Goal: Information Seeking & Learning: Learn about a topic

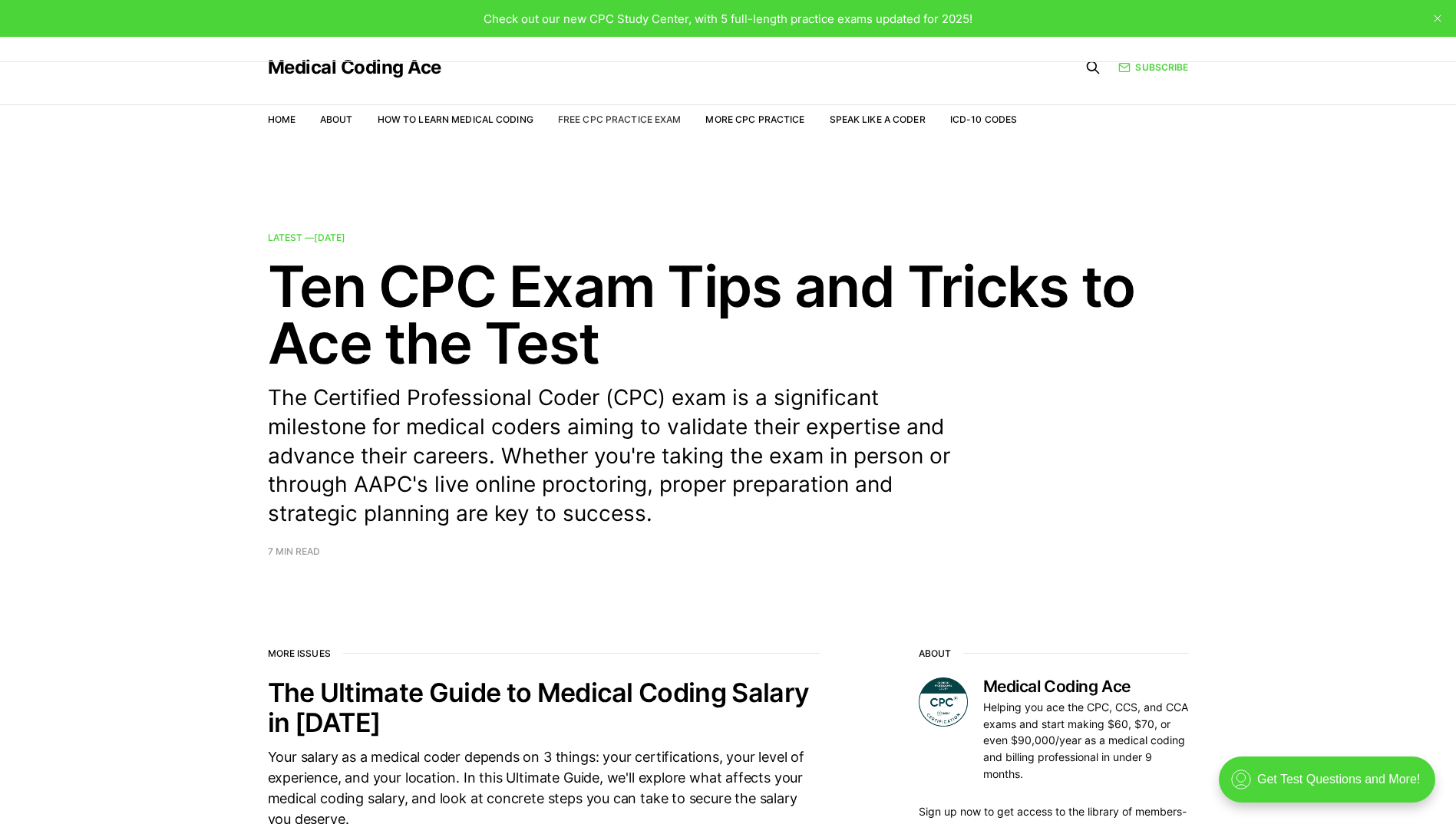
click at [625, 118] on link "Free CPC Practice Exam" at bounding box center [619, 119] width 124 height 12
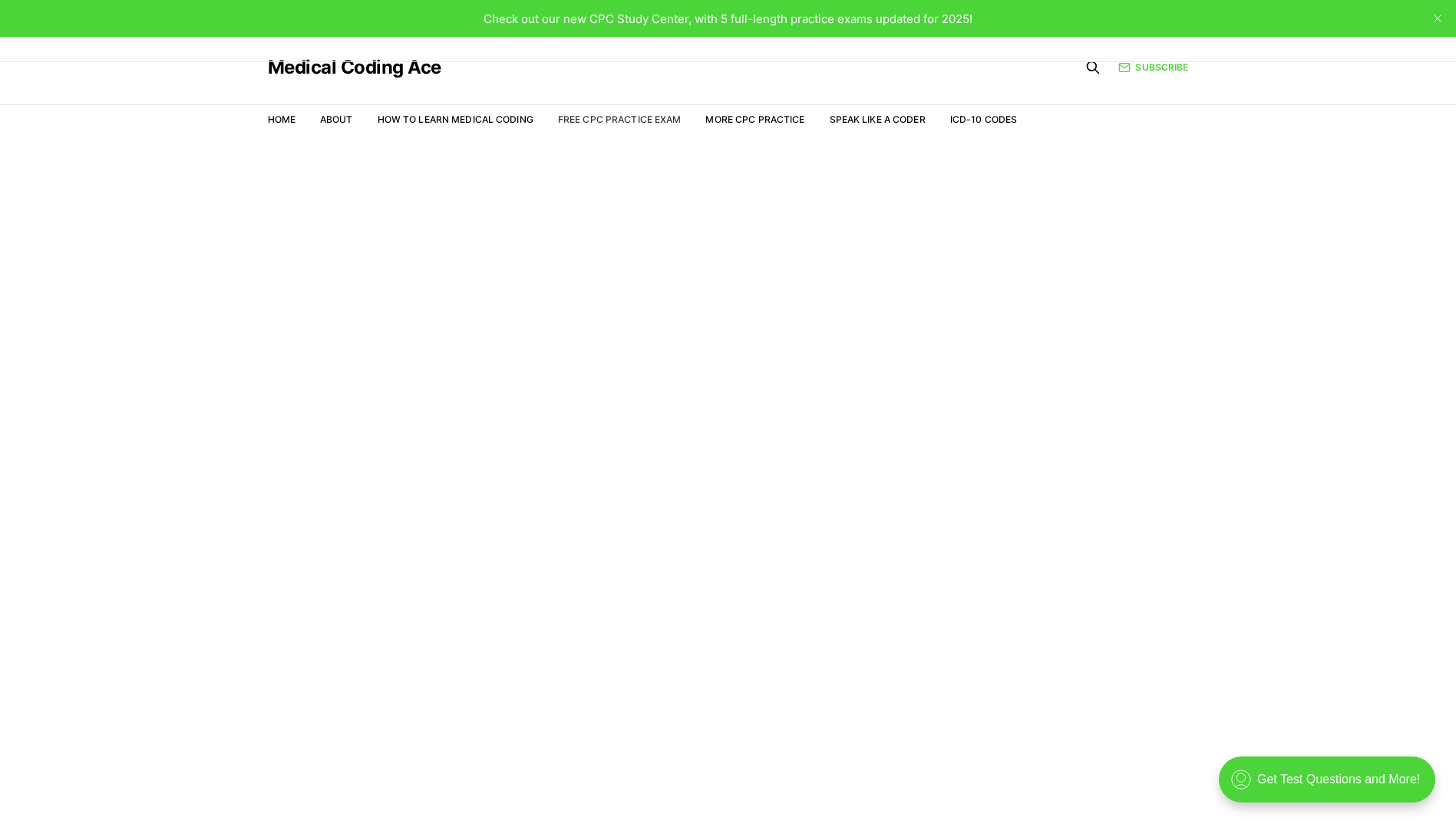
click at [603, 119] on link "Free CPC Practice Exam" at bounding box center [619, 119] width 124 height 12
click at [1267, 781] on div ".cls-1{fill:none;stroke:currentColor;stroke-linecap:round;stroke-linejoin:round…" at bounding box center [1326, 779] width 216 height 46
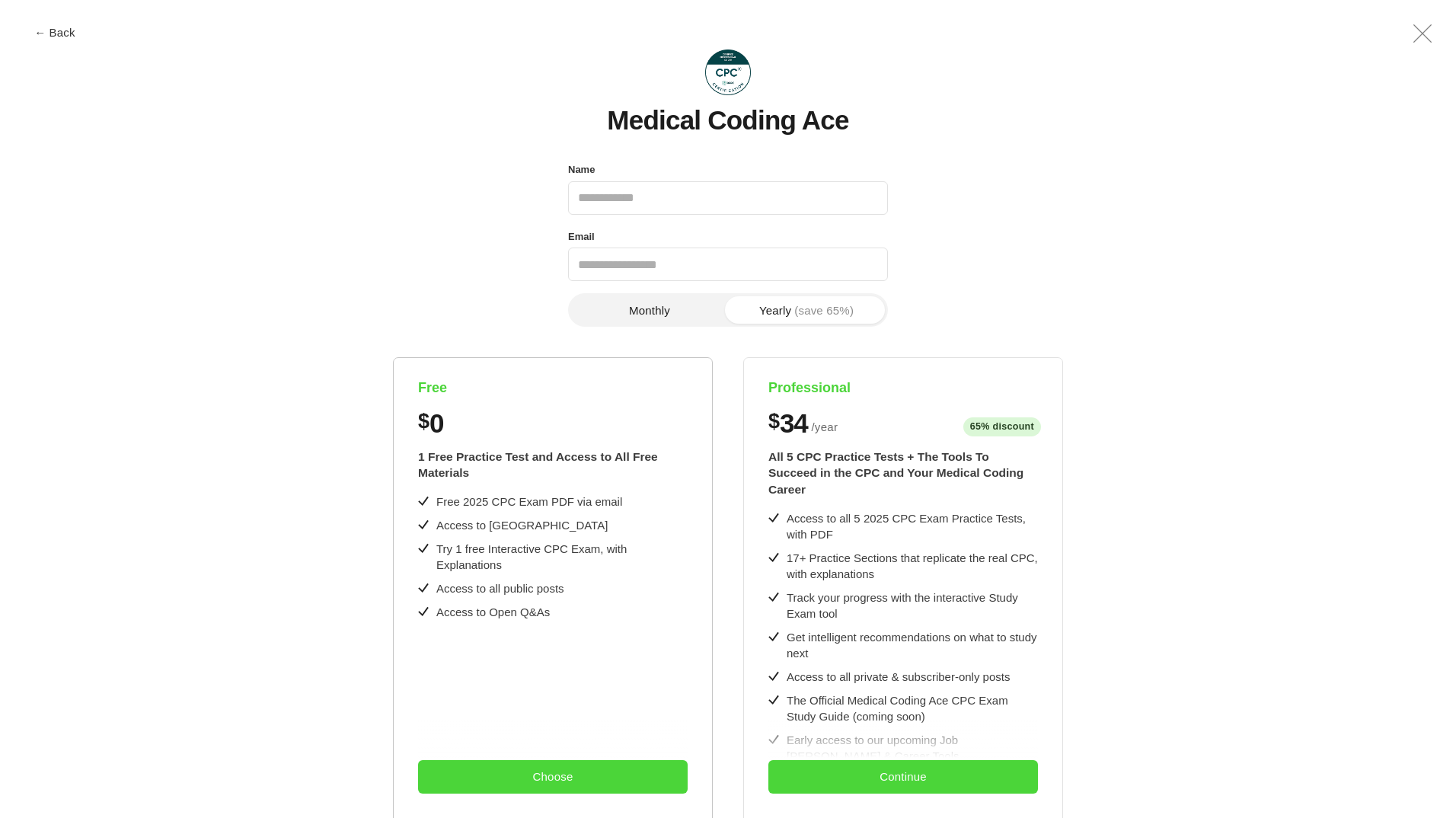
scroll to position [286, 0]
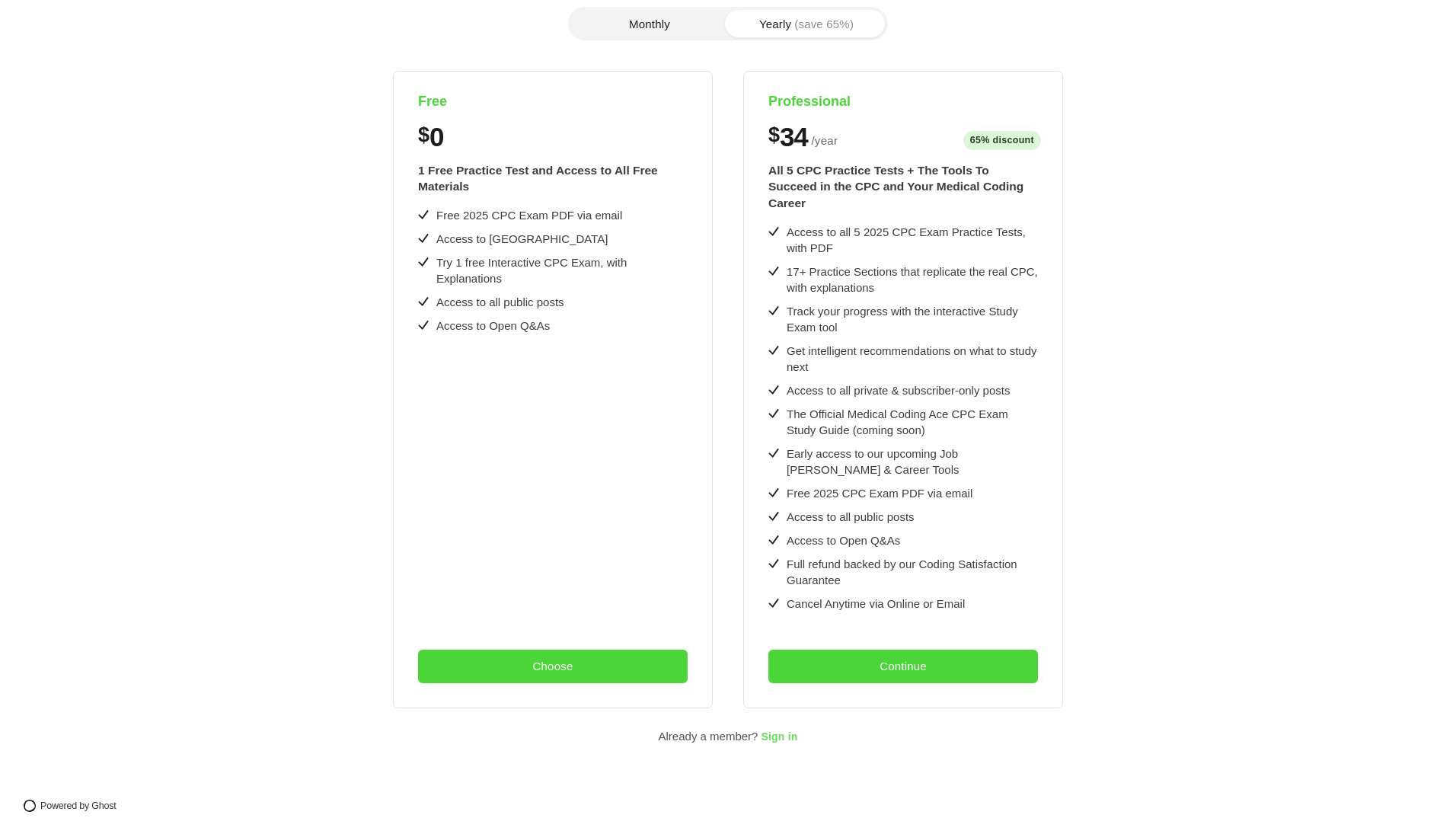
click at [768, 731] on span "Sign in" at bounding box center [778, 737] width 37 height 13
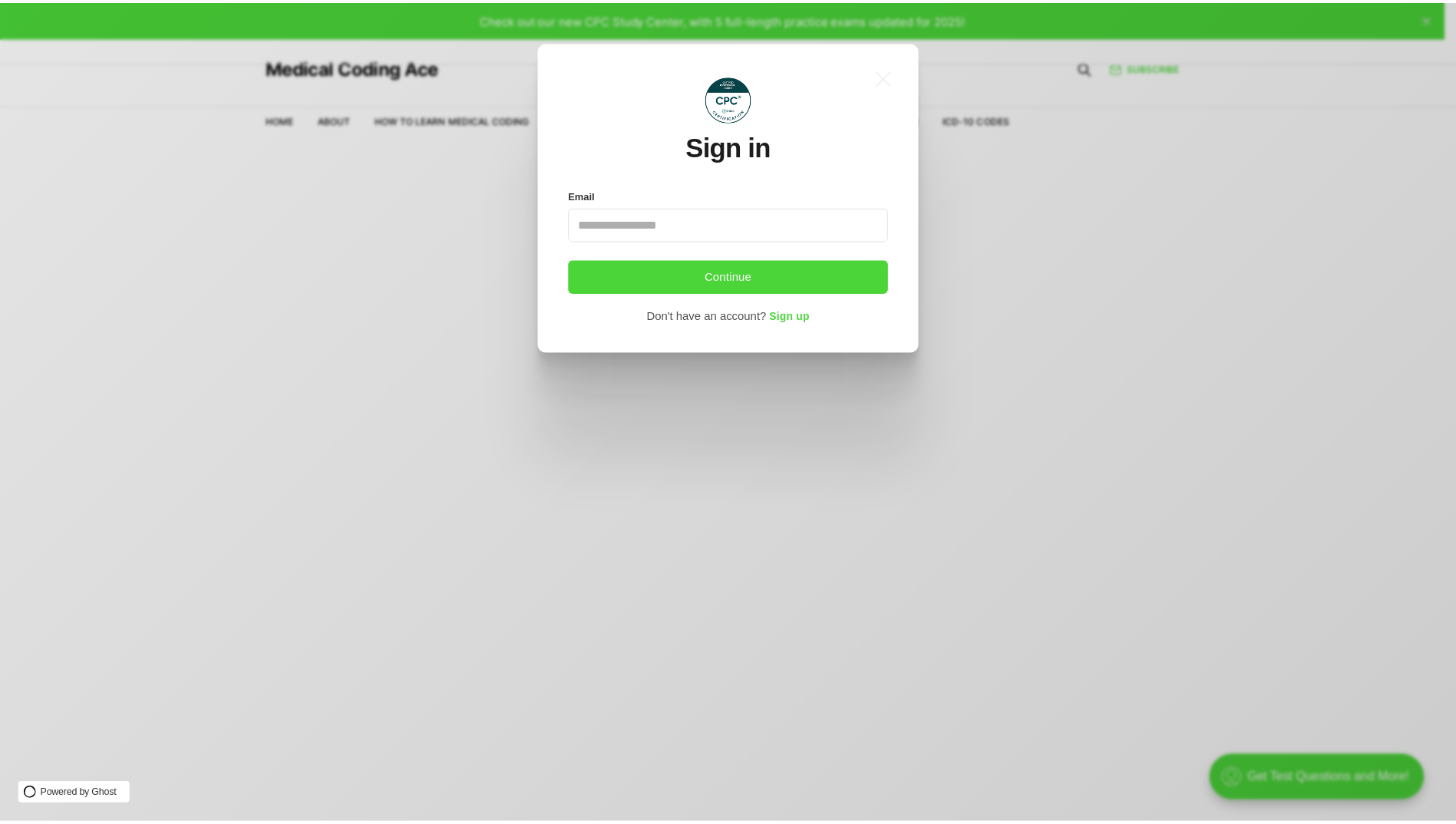
scroll to position [0, 0]
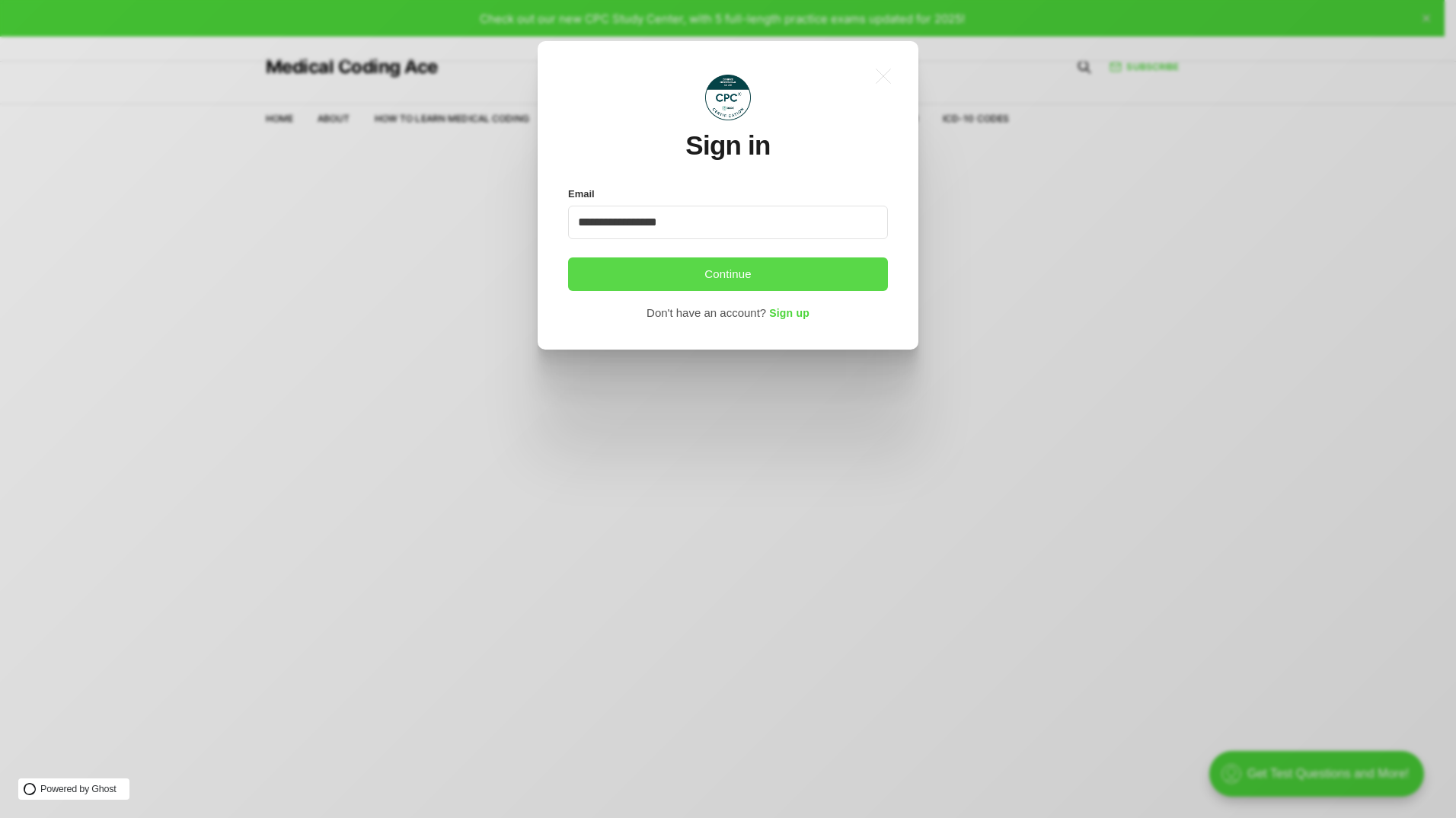
type input "**********"
click at [671, 283] on button "Continue" at bounding box center [727, 274] width 320 height 33
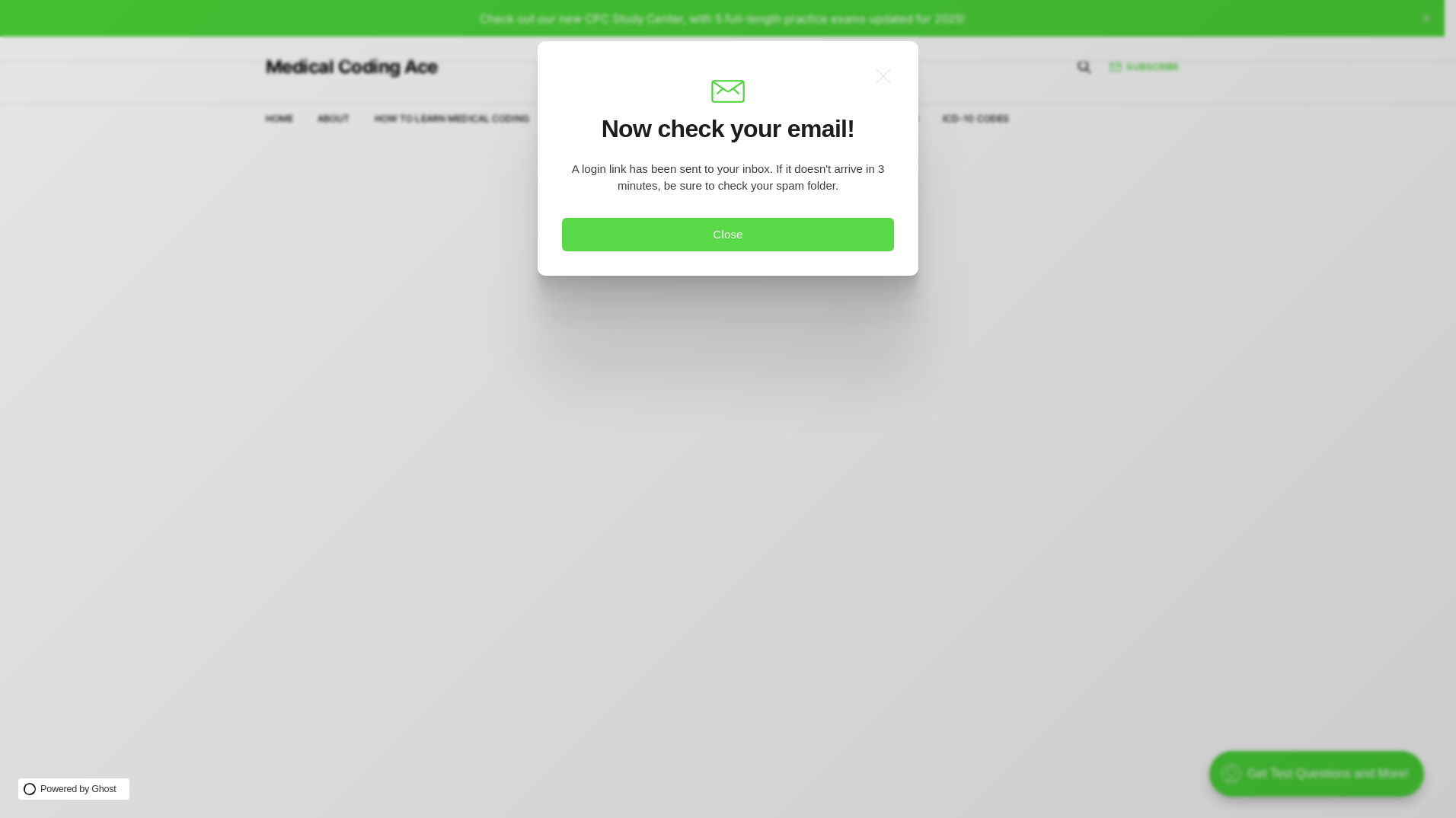
click at [729, 239] on button "Close" at bounding box center [728, 234] width 332 height 33
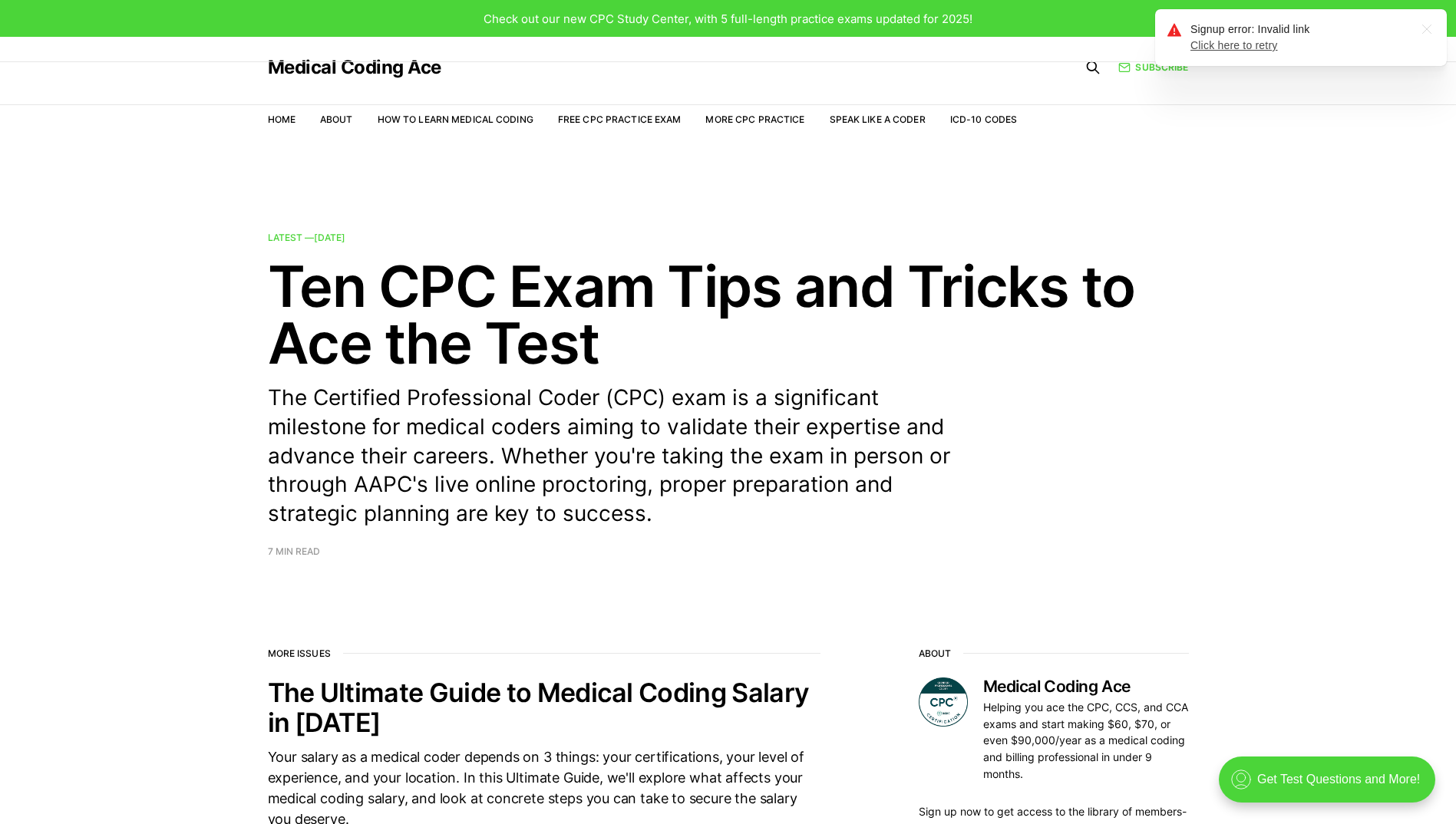
click at [1228, 43] on link "Click here to retry" at bounding box center [1234, 45] width 88 height 13
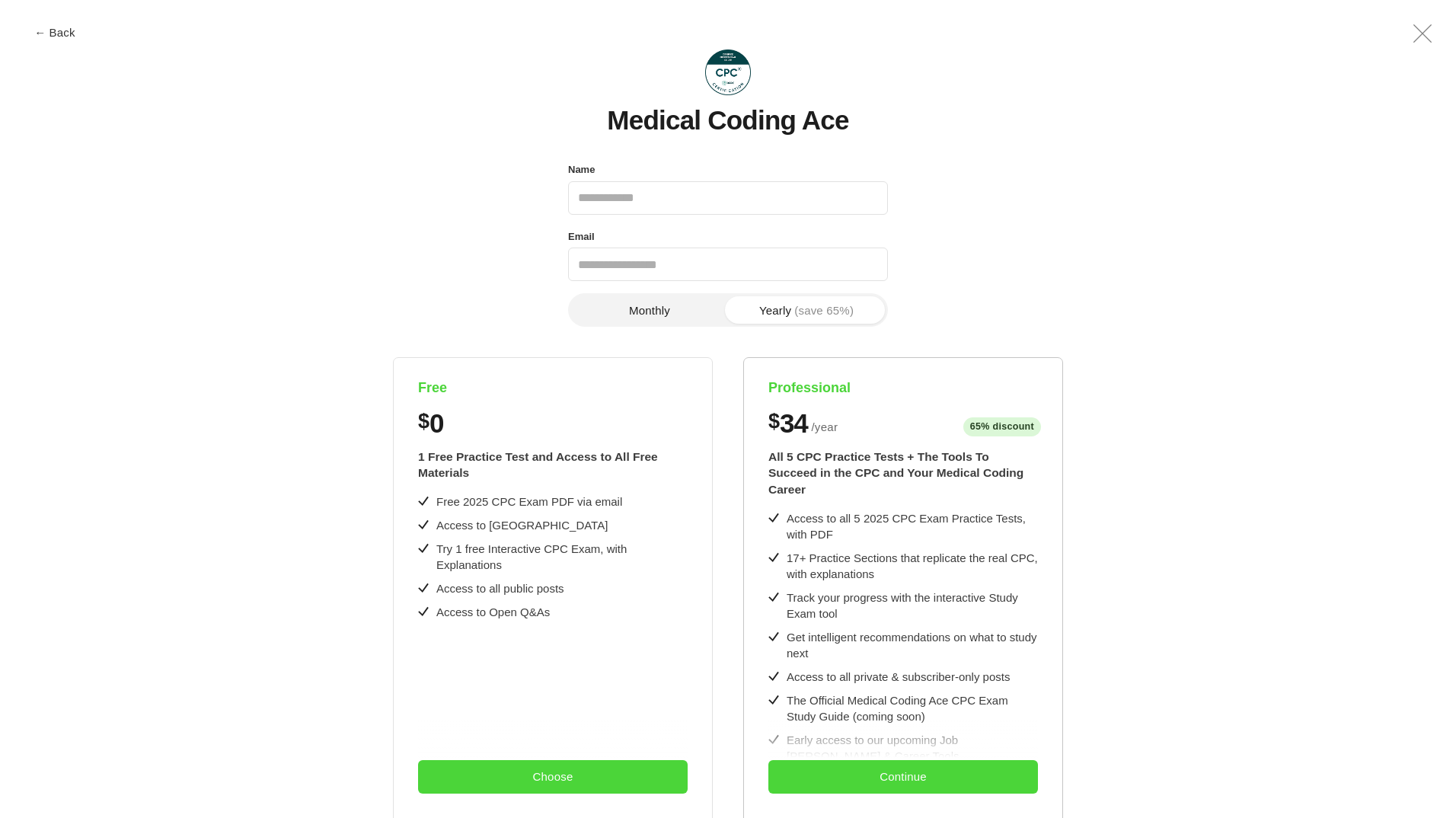
scroll to position [286, 0]
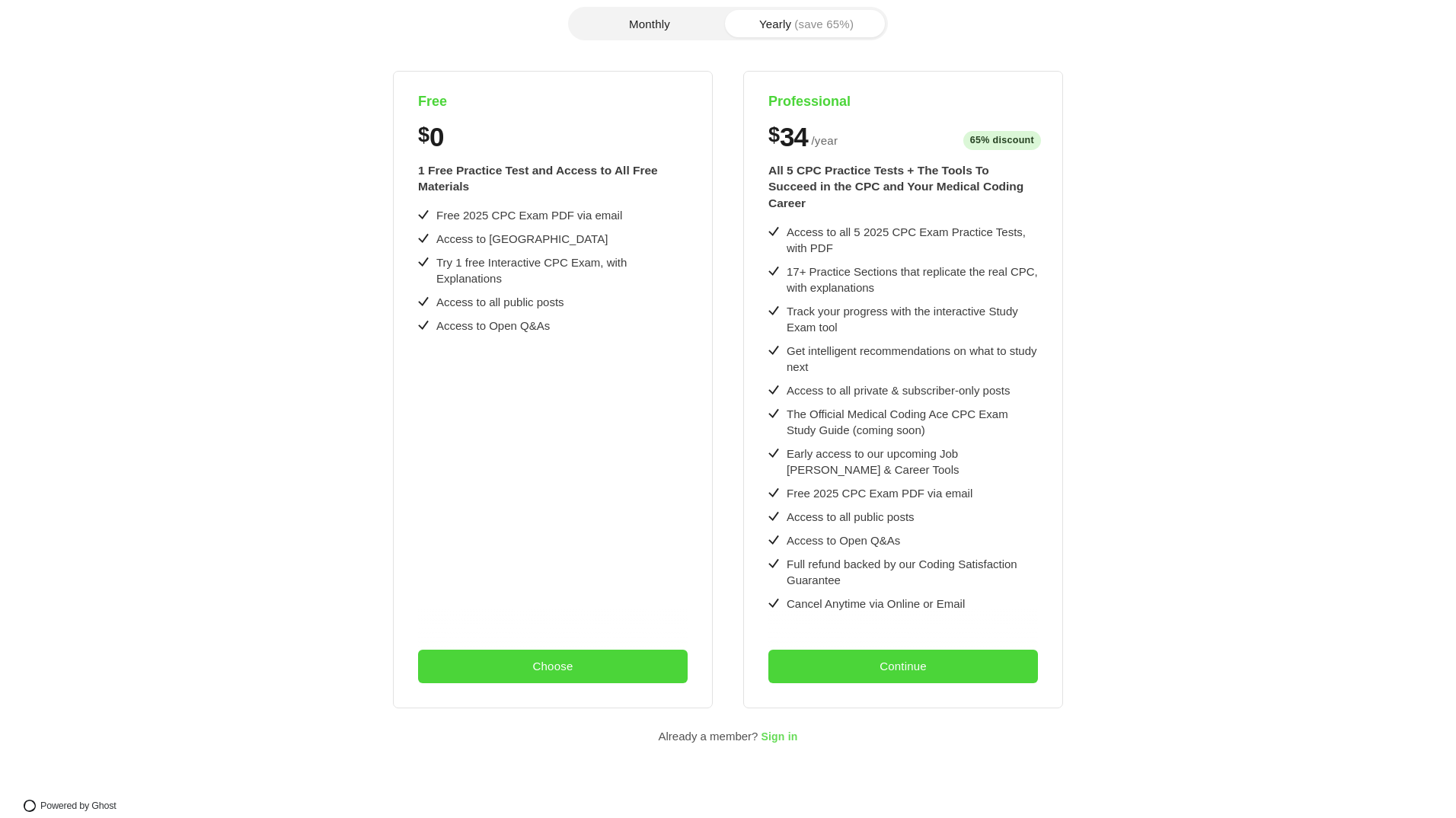
click at [772, 731] on span "Sign in" at bounding box center [778, 737] width 37 height 13
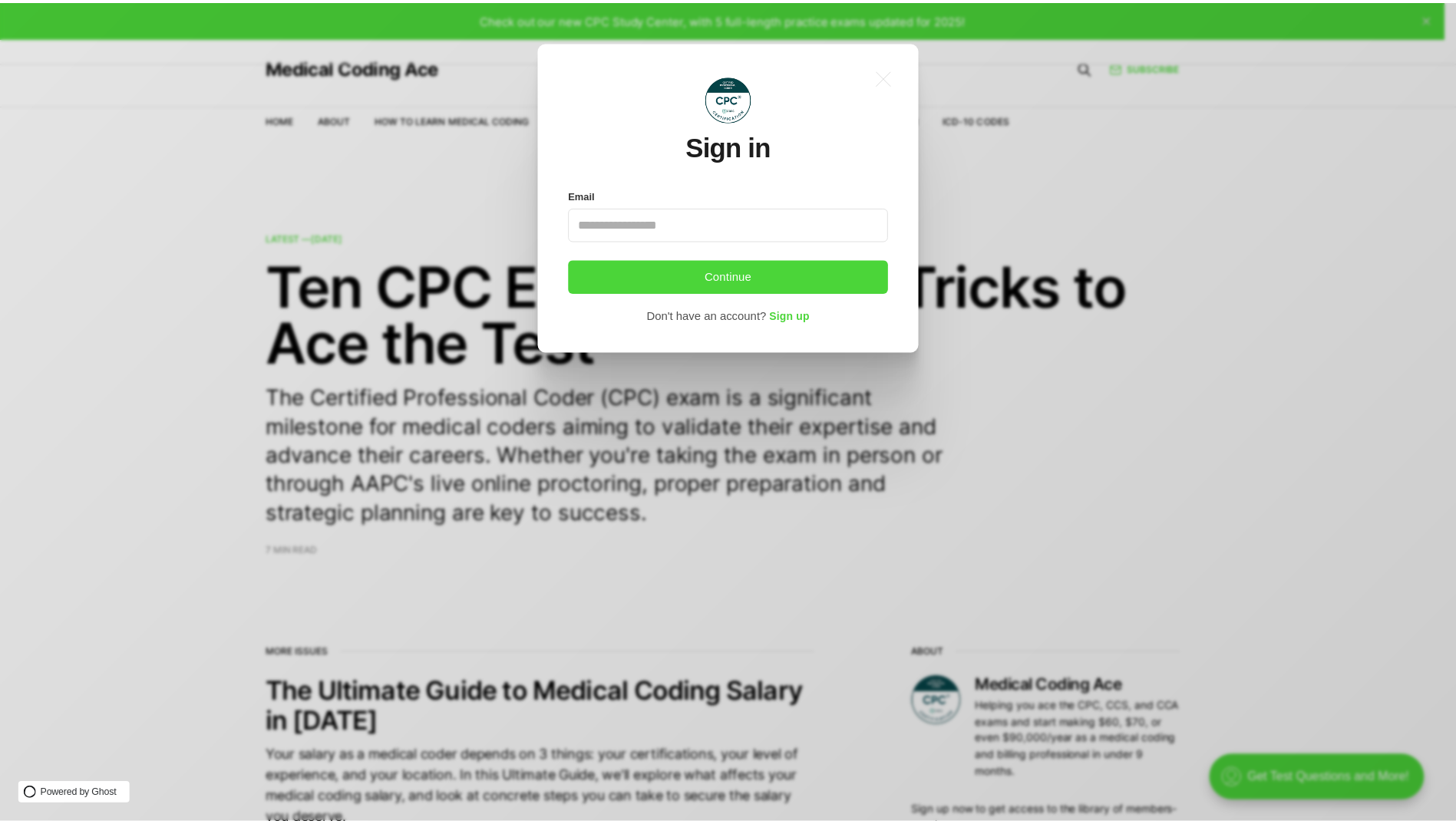
scroll to position [0, 0]
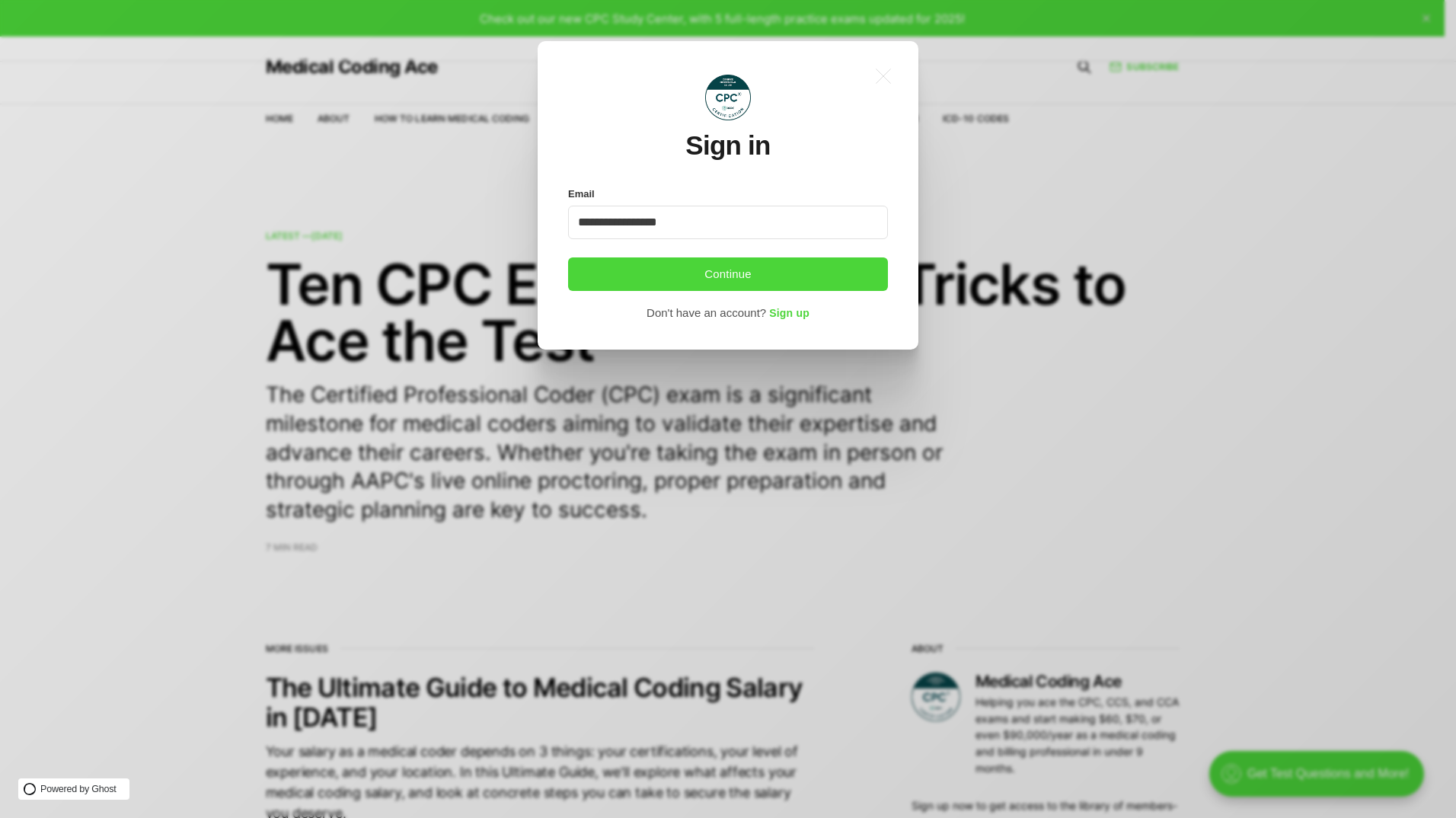
click at [635, 220] on input "**********" at bounding box center [727, 222] width 320 height 33
type input "**********"
click at [689, 266] on button "Continue" at bounding box center [727, 274] width 320 height 33
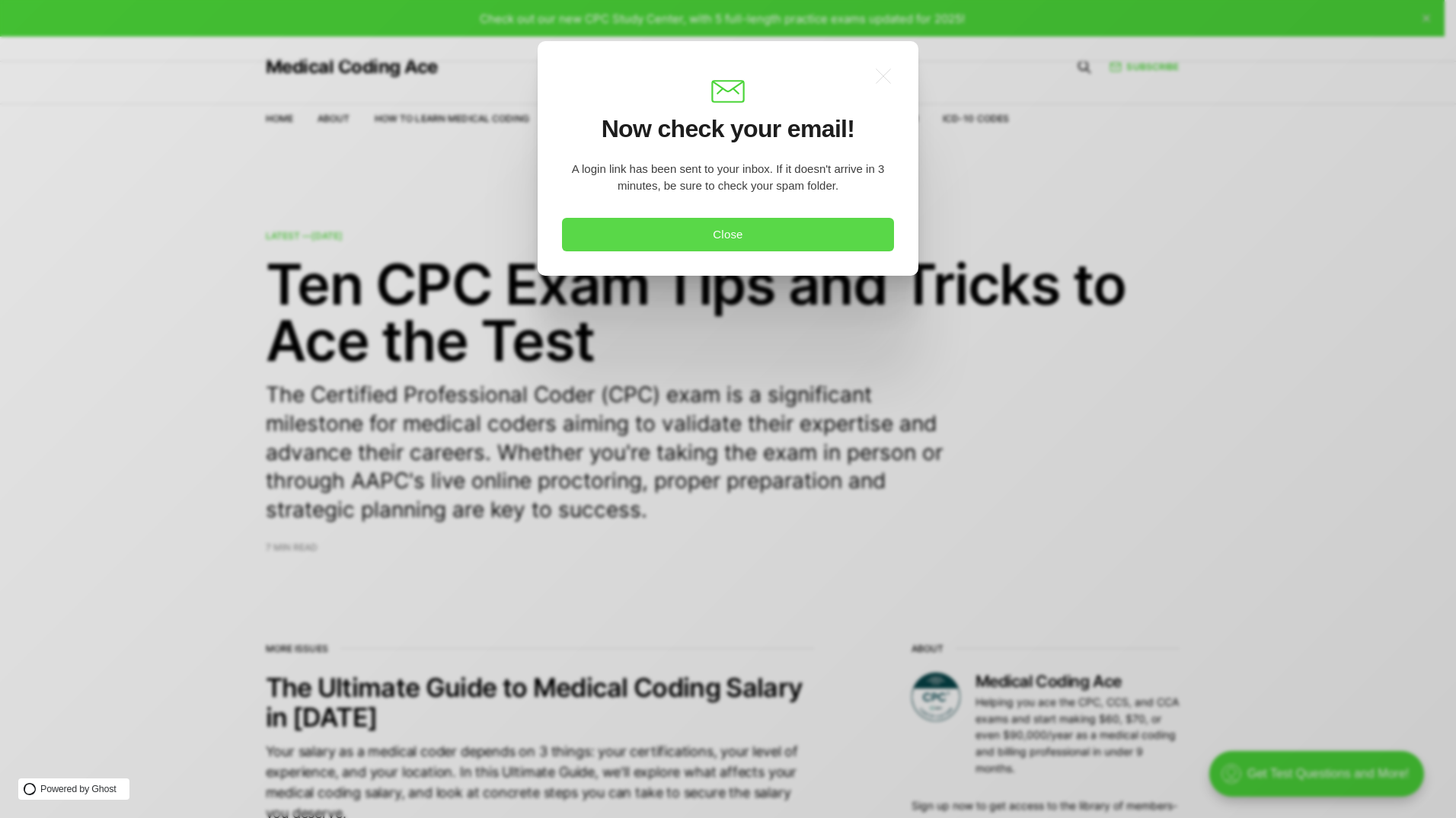
click at [715, 228] on button "Close" at bounding box center [728, 234] width 332 height 33
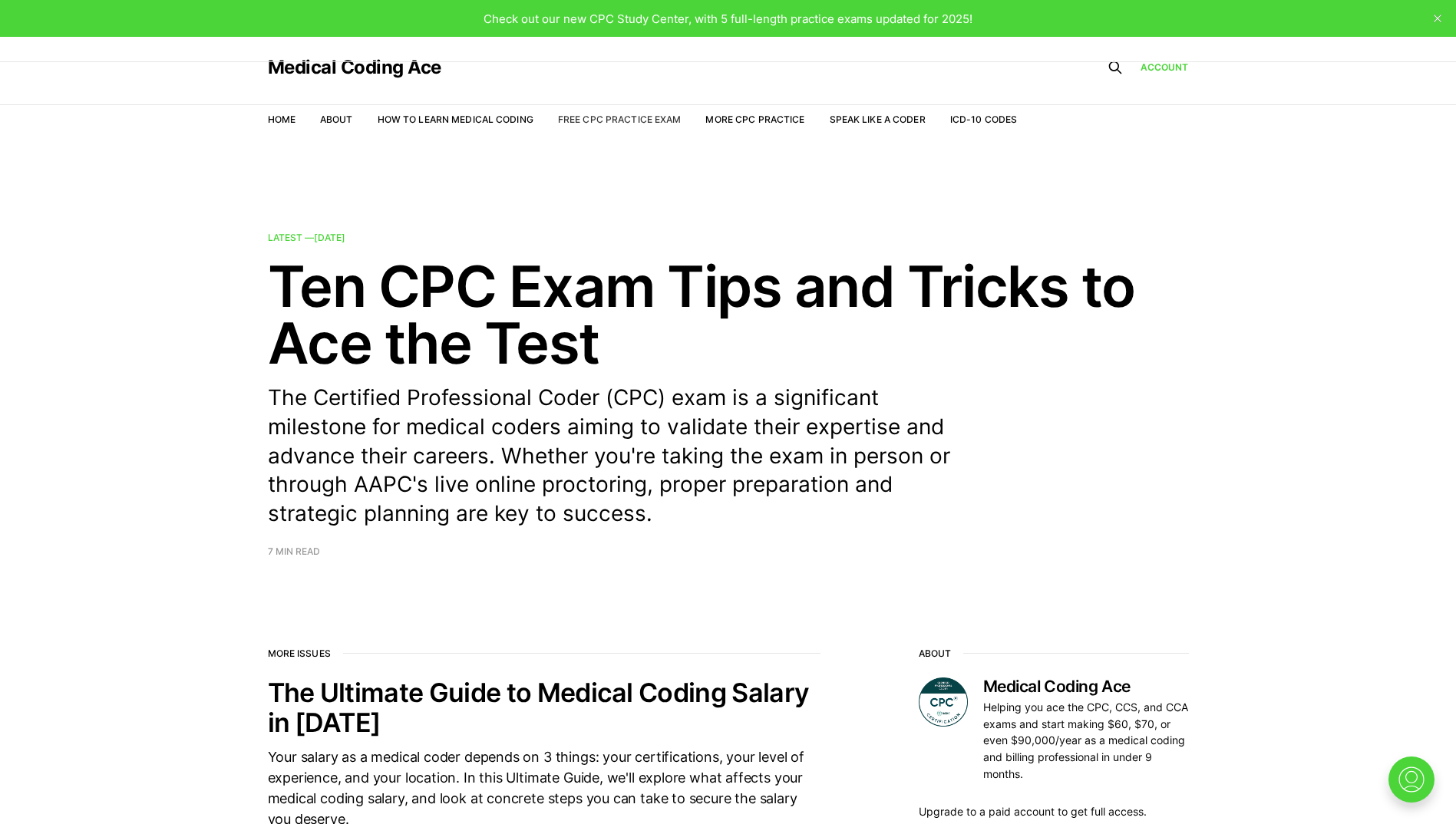
click at [614, 119] on link "Free CPC Practice Exam" at bounding box center [619, 119] width 124 height 12
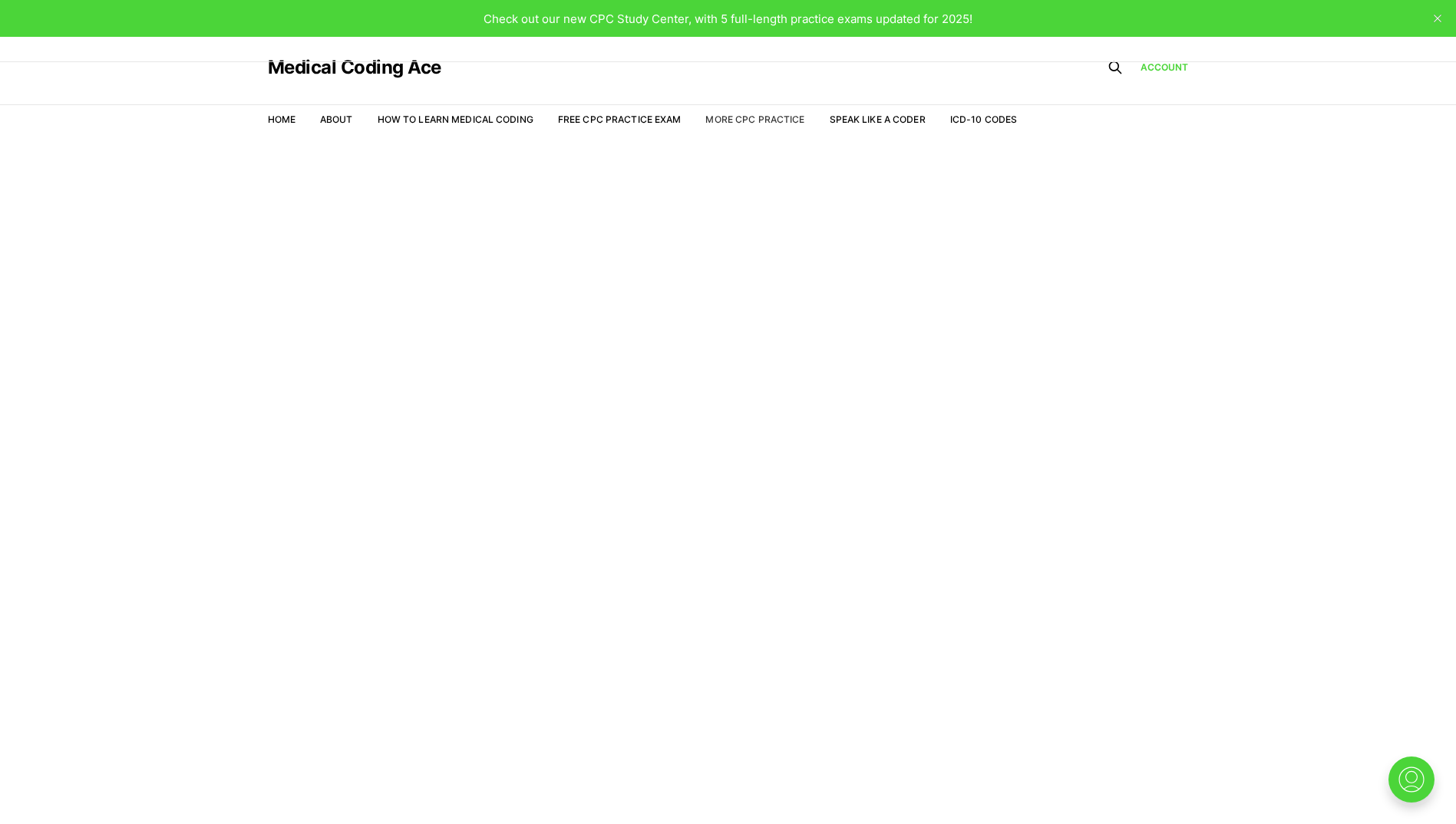
click at [745, 123] on link "More CPC Practice" at bounding box center [755, 119] width 99 height 12
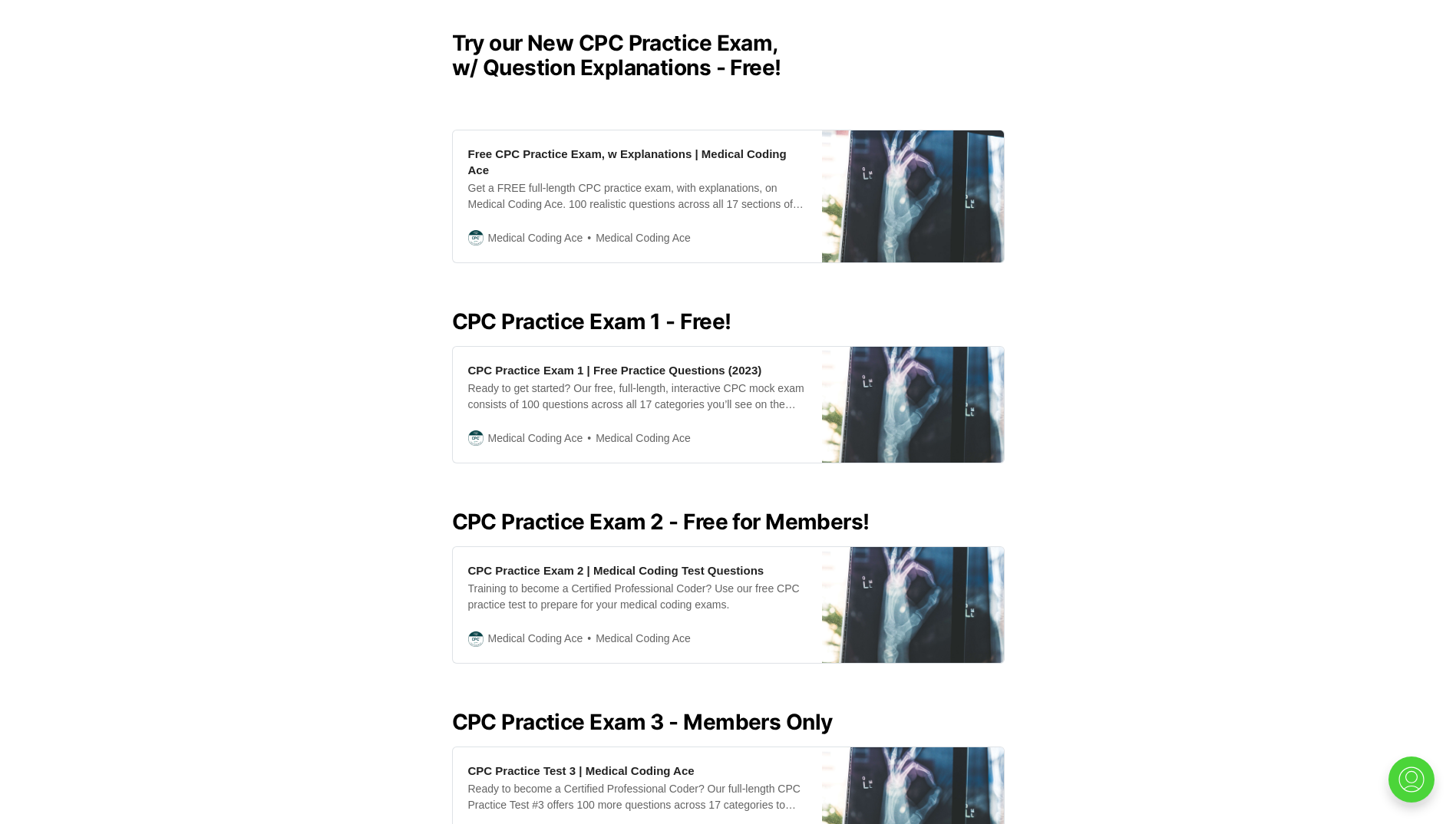
scroll to position [384, 0]
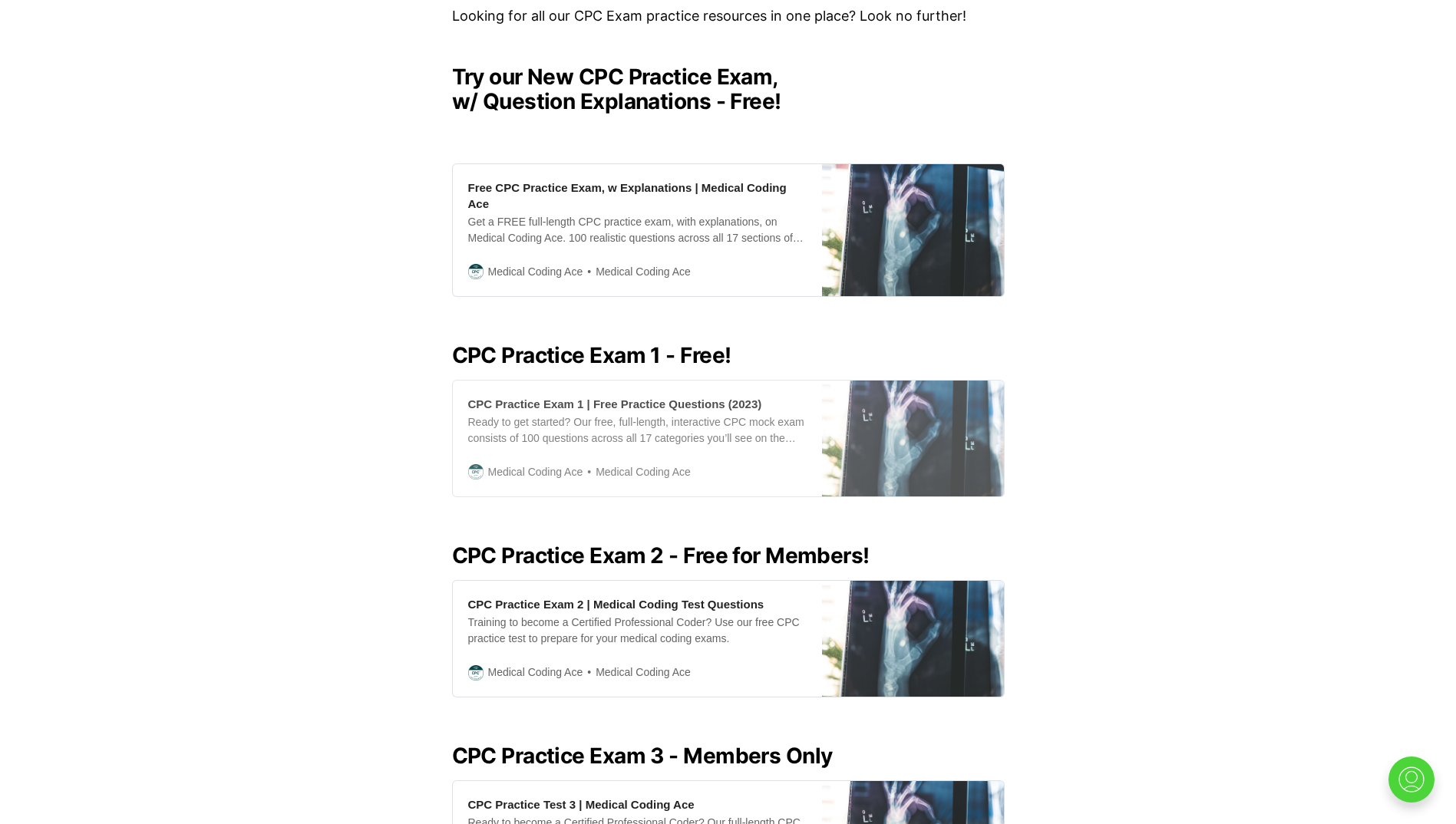
click at [709, 434] on div "CPC Practice Exam 1 | Free Practice Questions (2023) Ready to get started? Our …" at bounding box center [637, 438] width 369 height 116
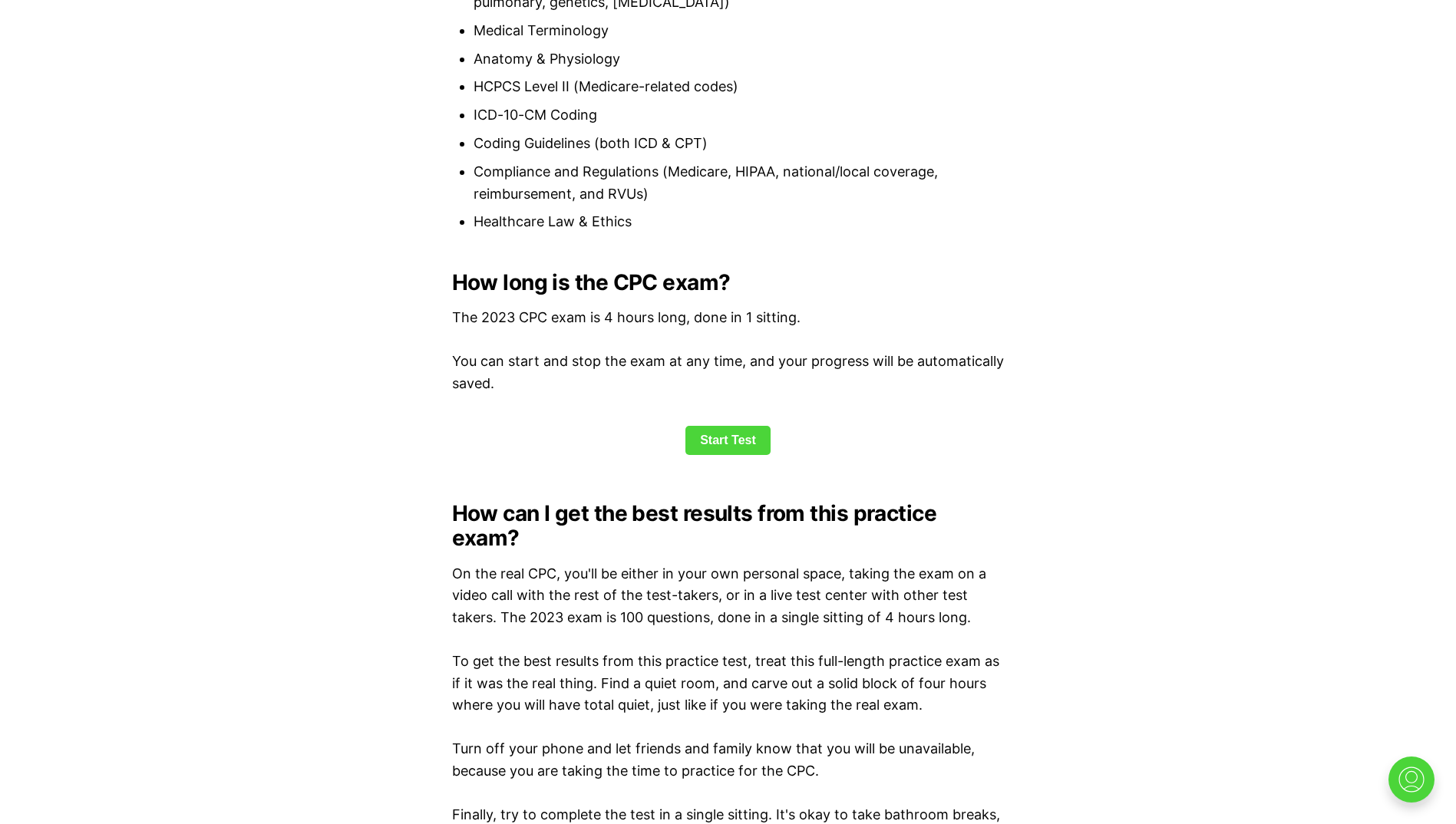
scroll to position [1841, 0]
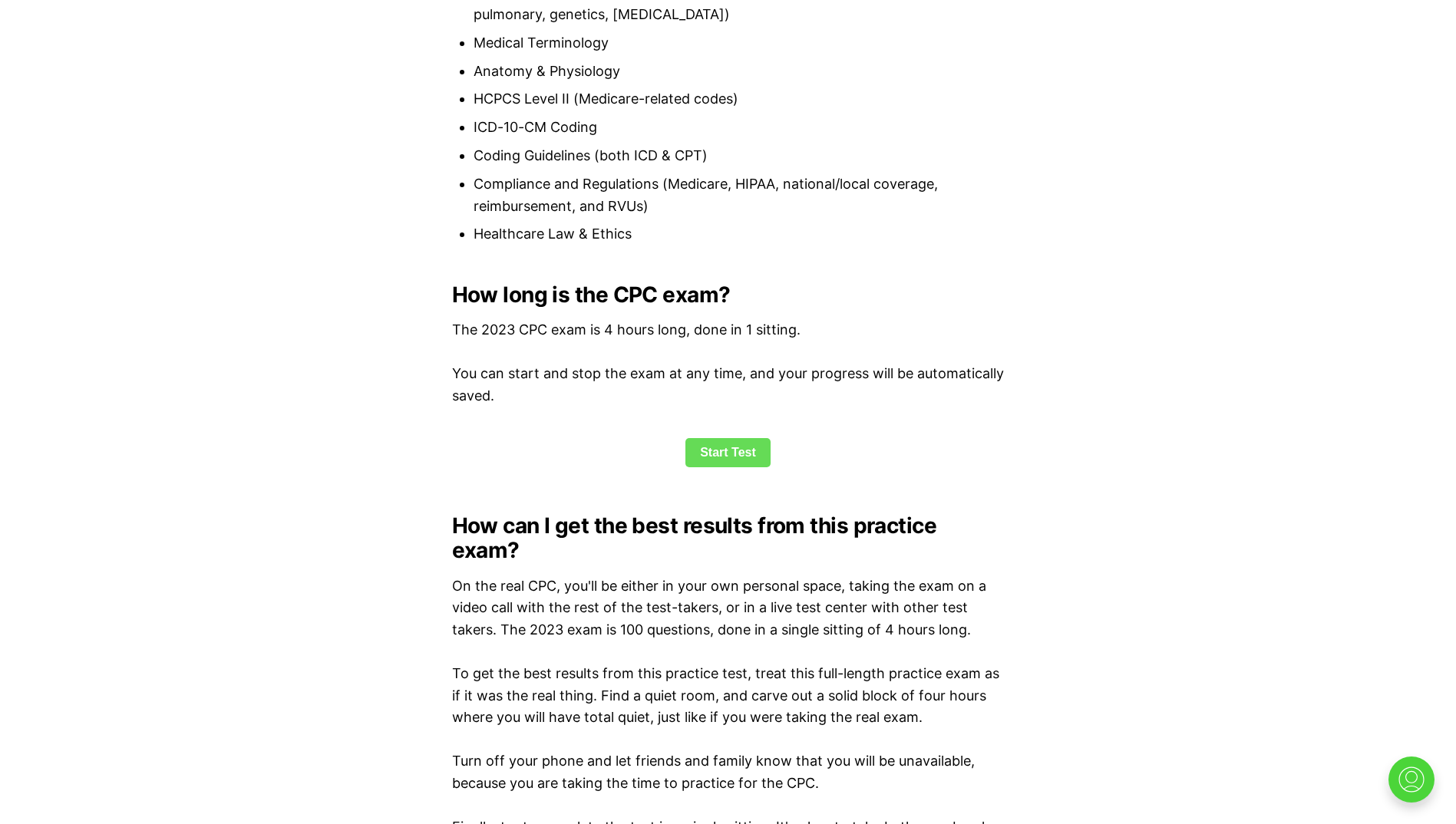
click at [718, 454] on link "Start Test" at bounding box center [728, 453] width 85 height 29
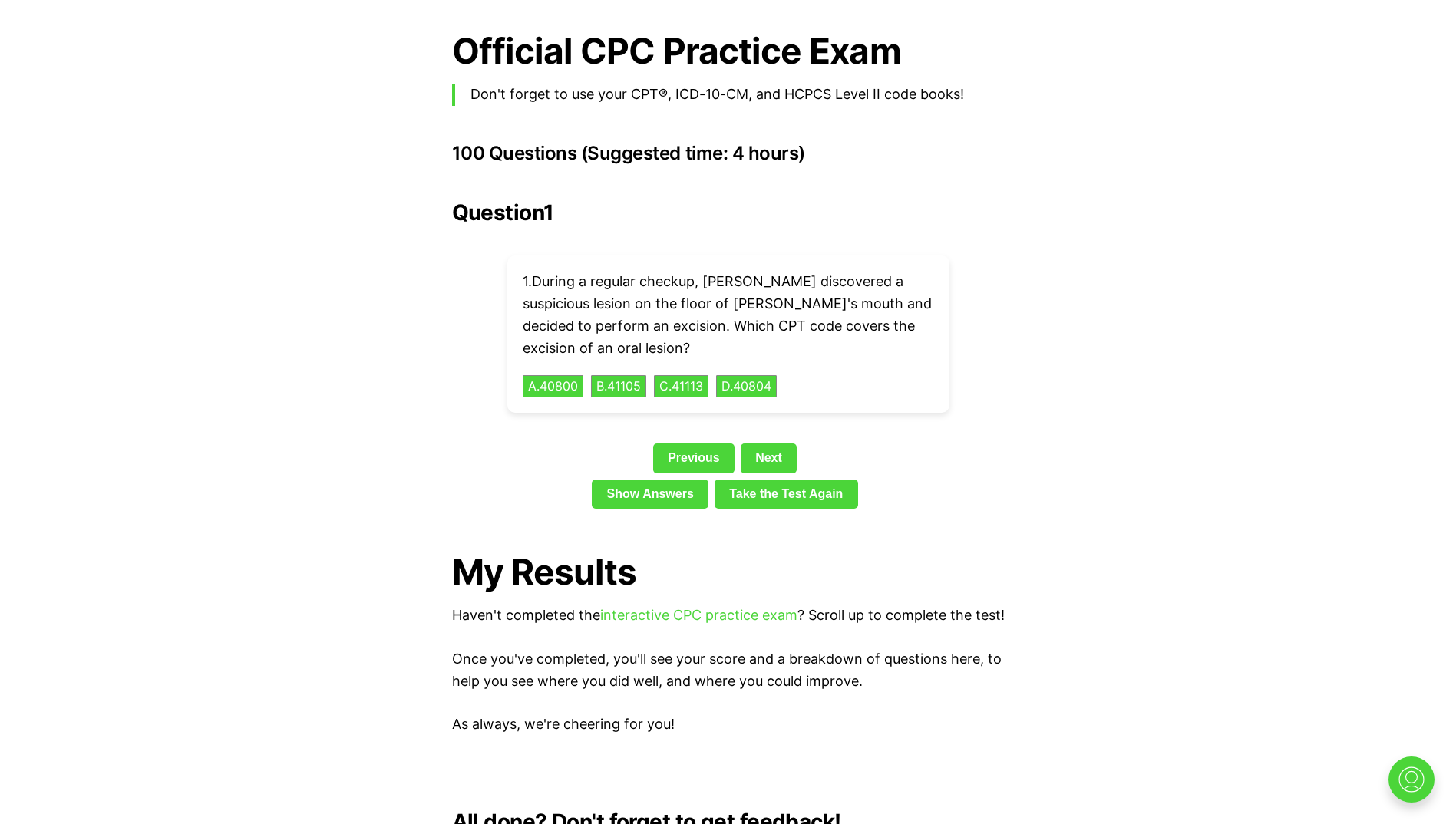
scroll to position [3363, 0]
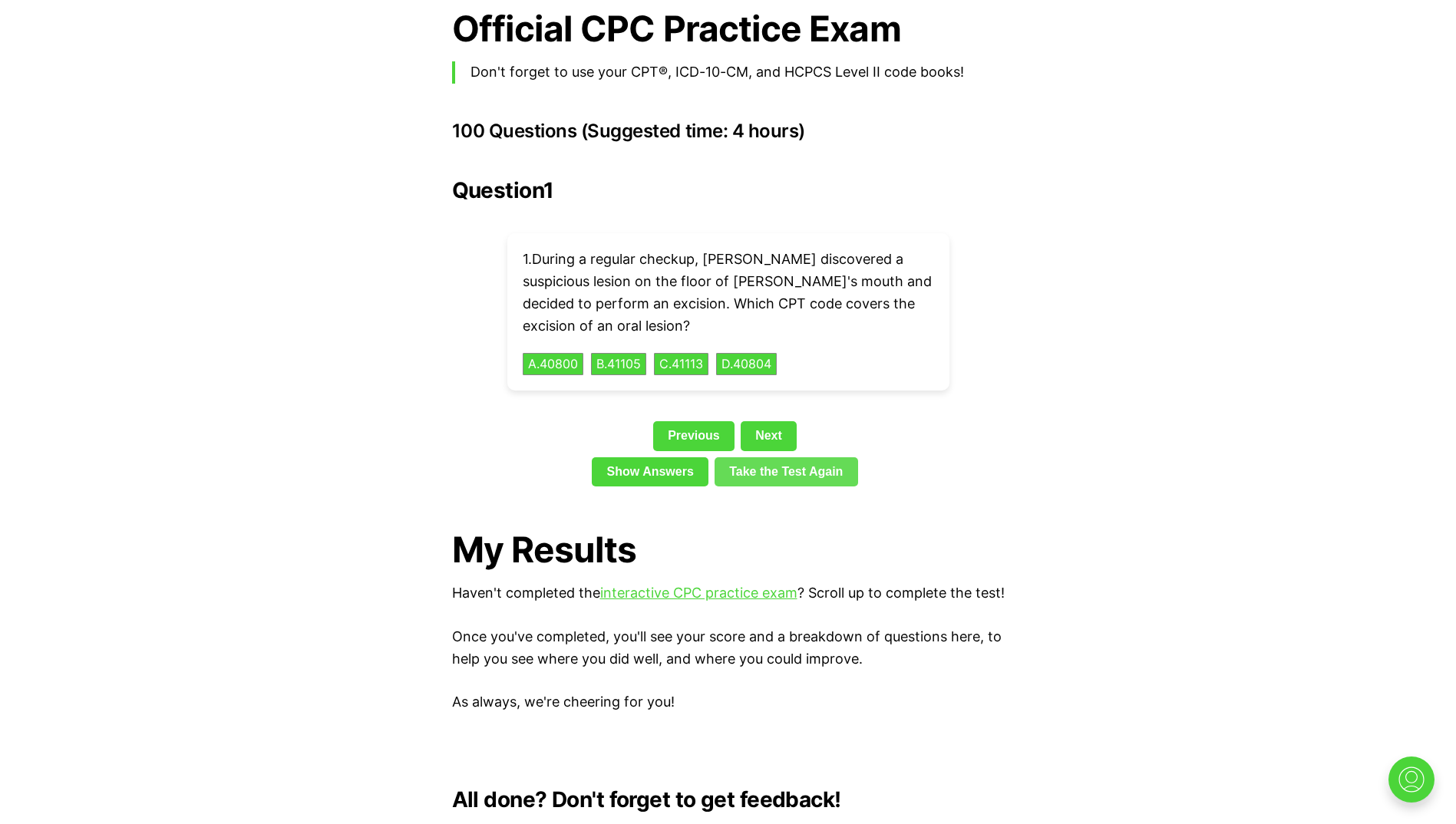
click at [777, 457] on link "Take the Test Again" at bounding box center [786, 472] width 144 height 29
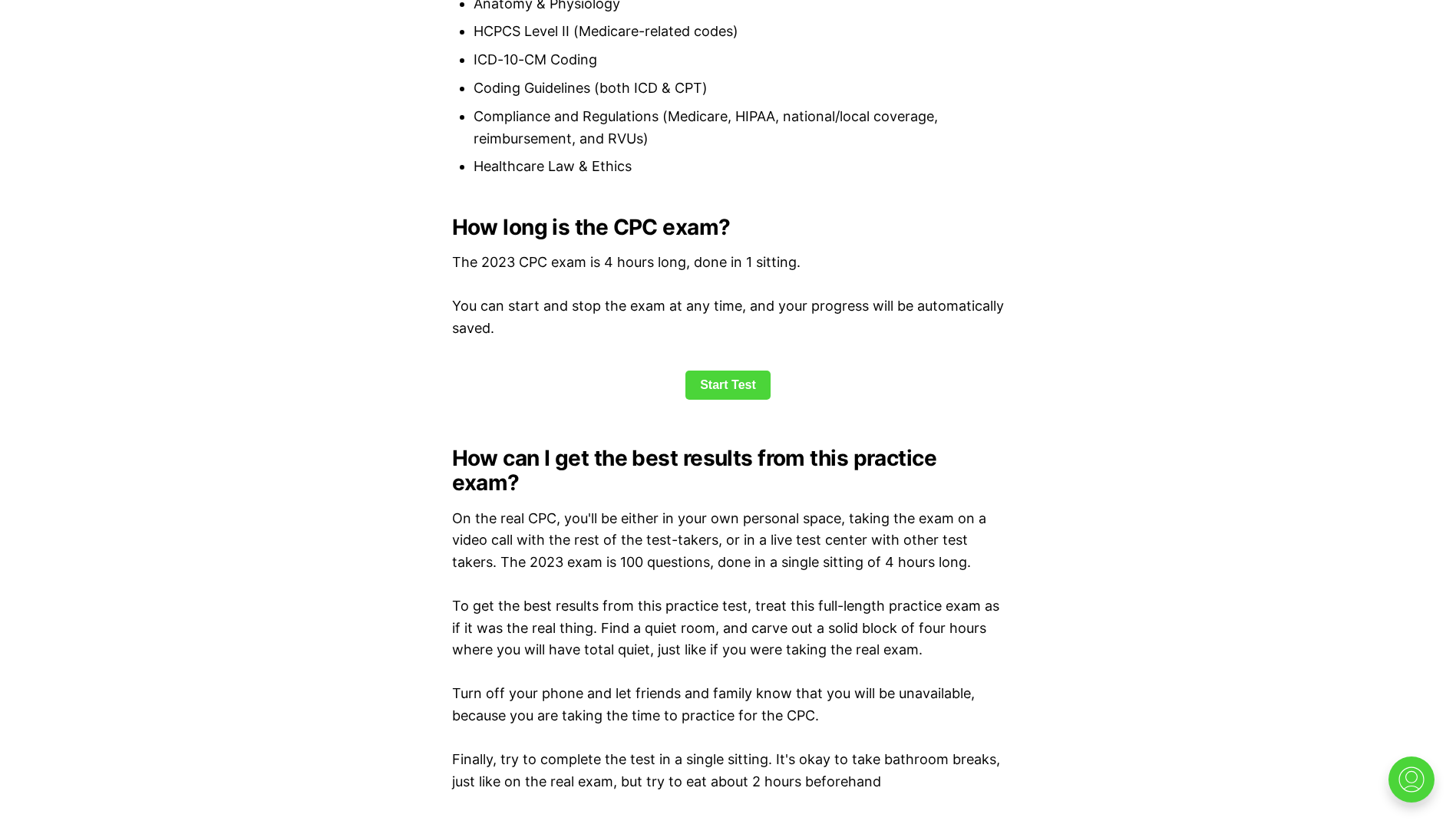
scroll to position [1886, 0]
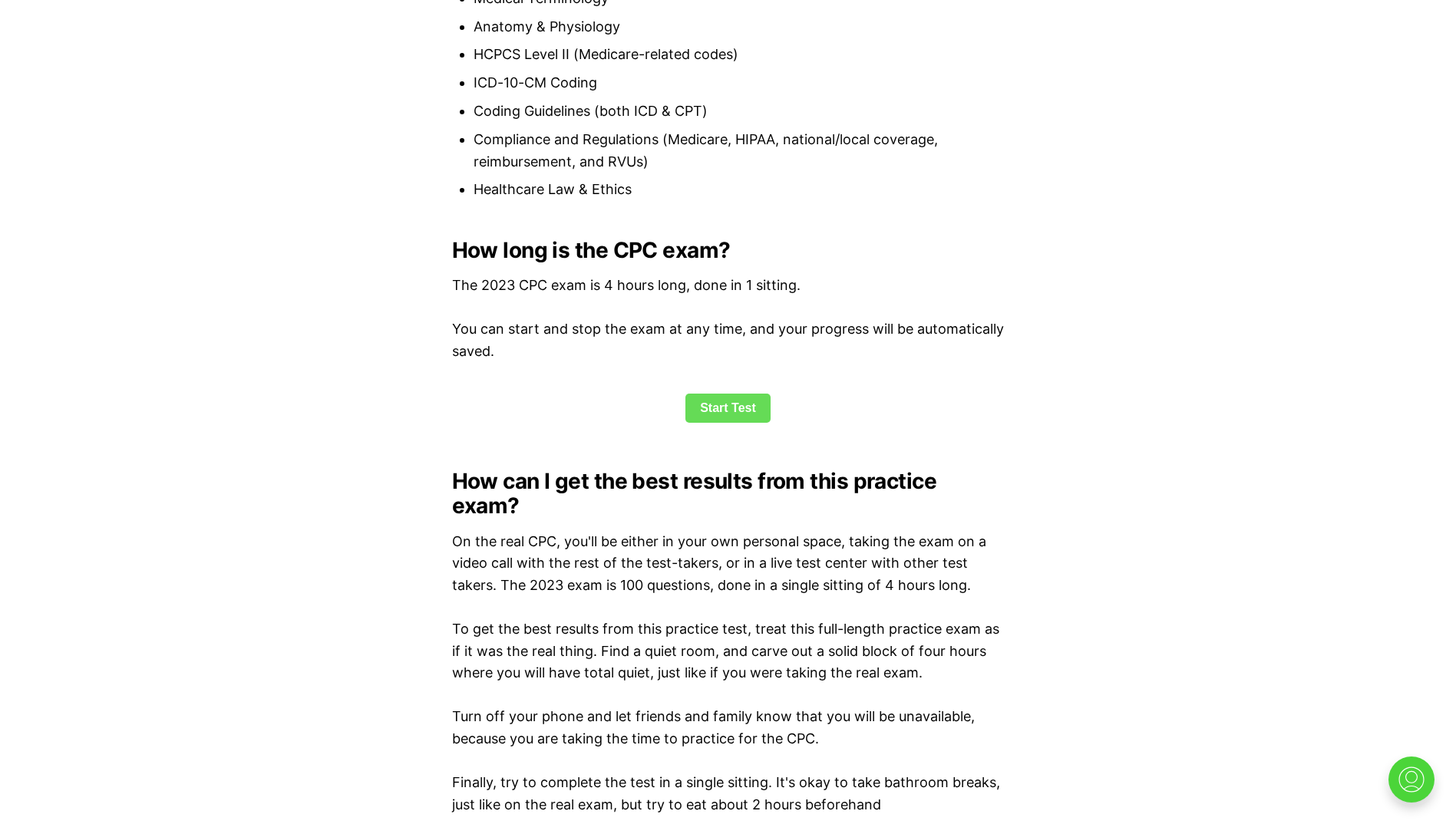
click at [718, 404] on link "Start Test" at bounding box center [728, 408] width 85 height 29
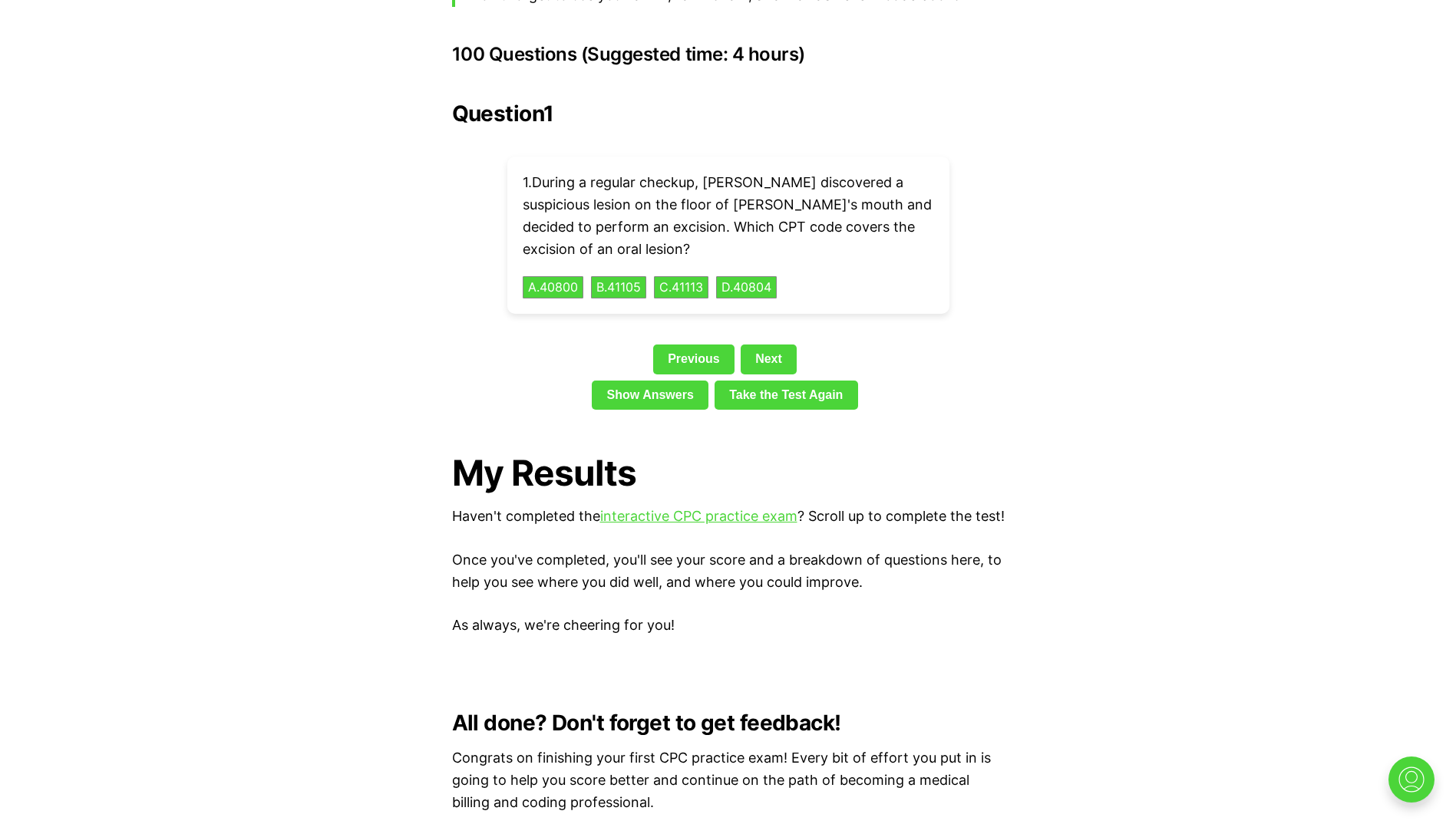
scroll to position [3516, 0]
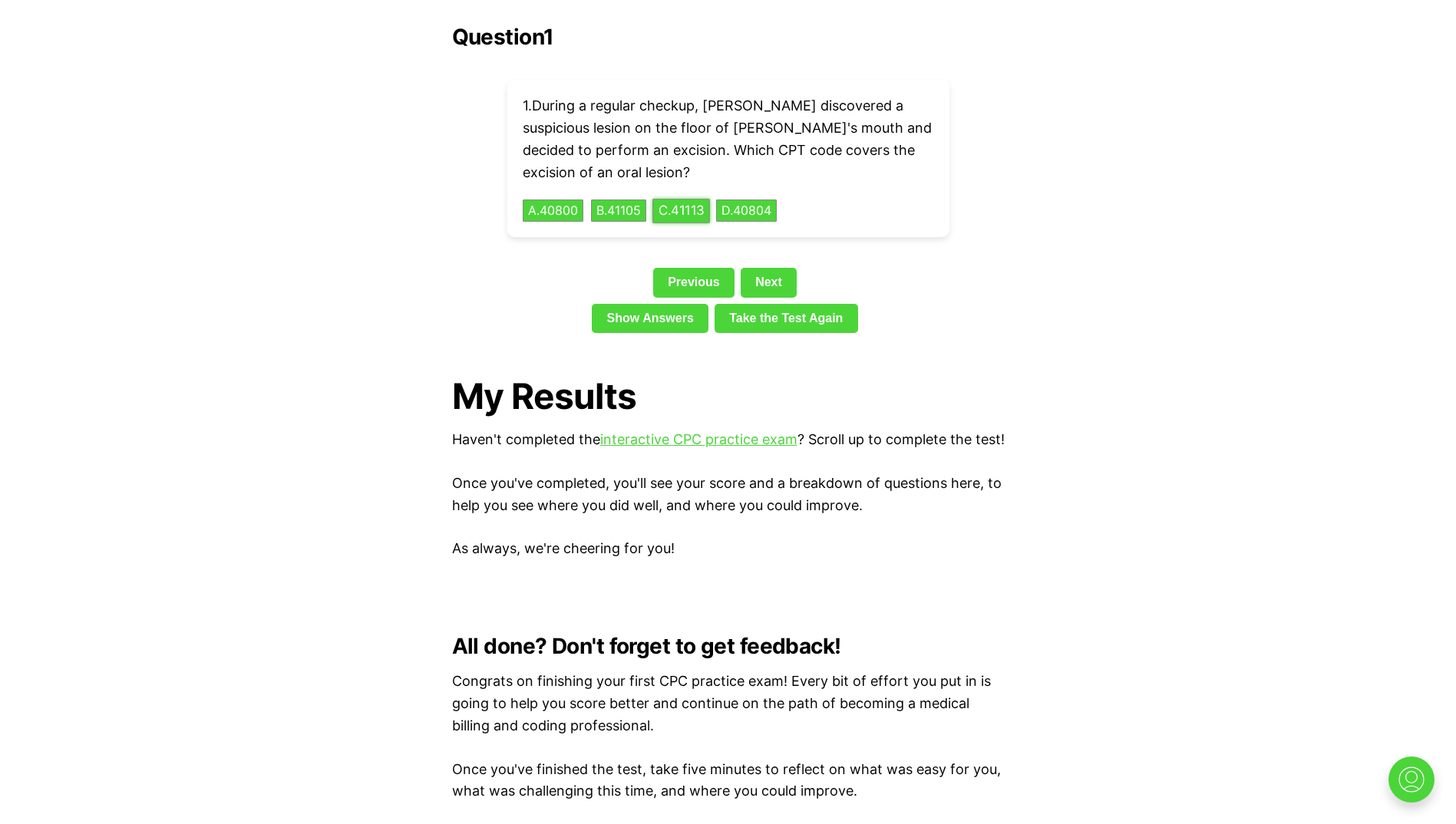
click at [698, 199] on button "C . 41113" at bounding box center [681, 211] width 58 height 23
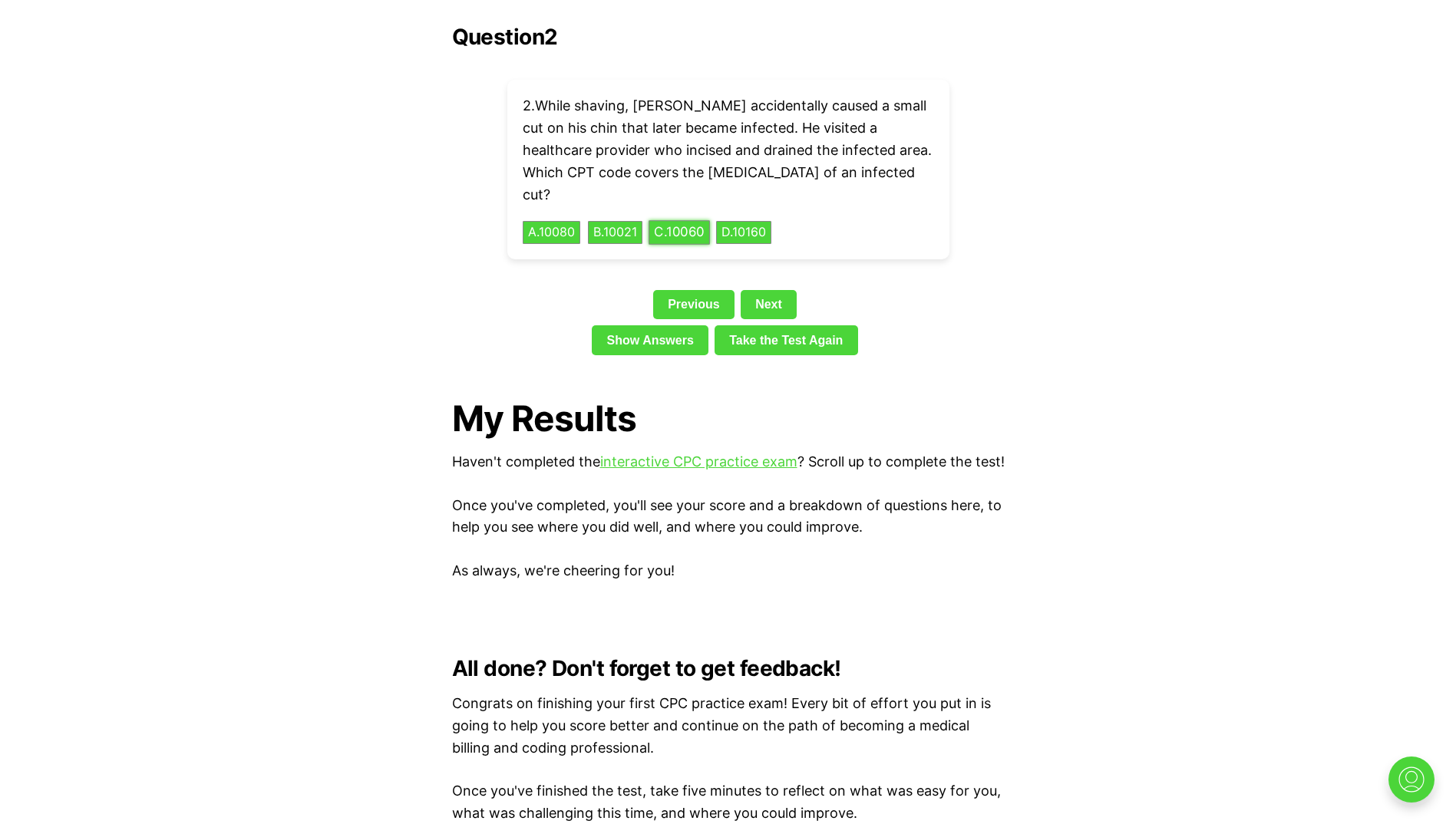
click at [684, 221] on button "C . 10060" at bounding box center [680, 233] width 61 height 23
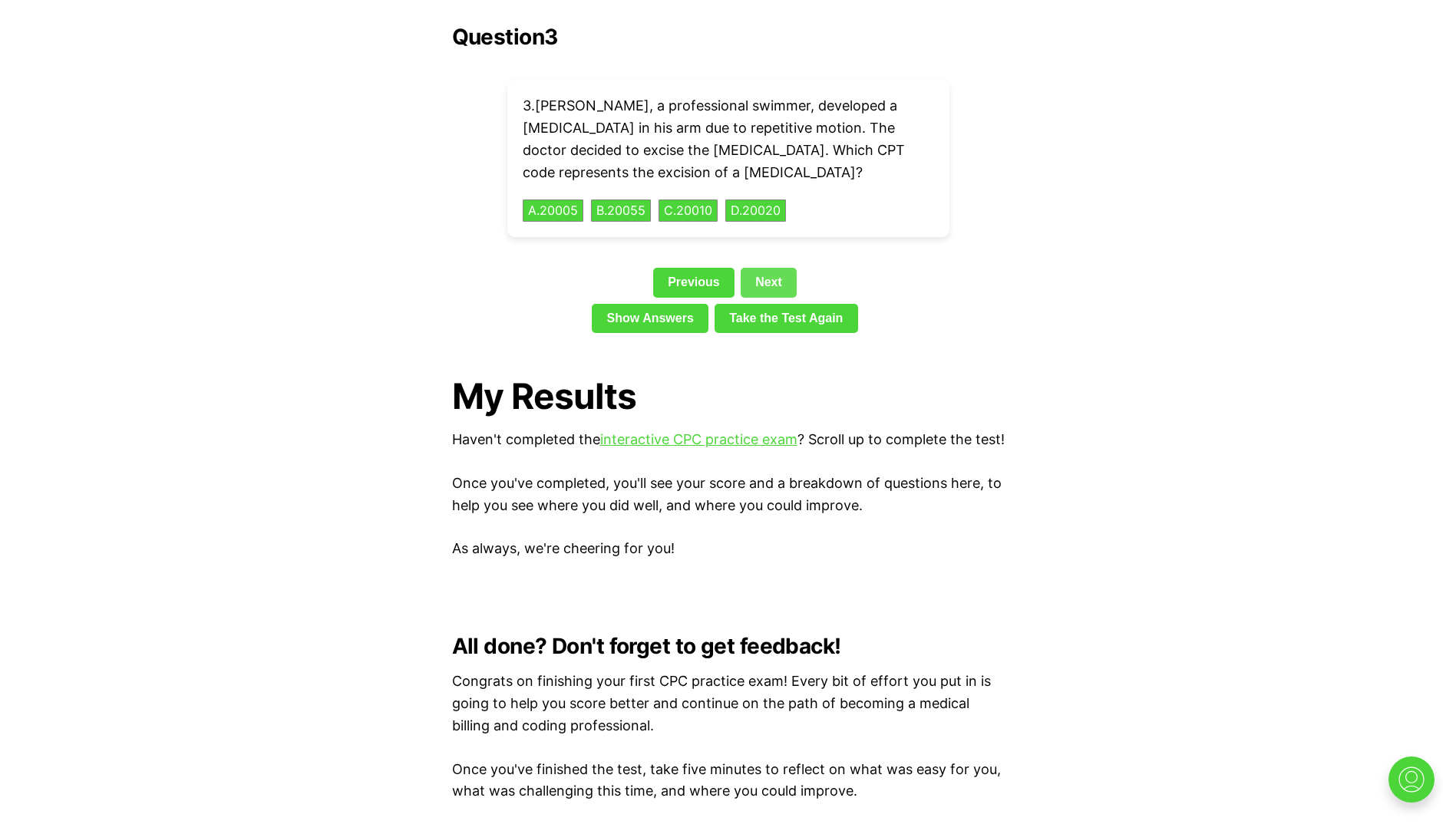
click at [777, 267] on link "Next" at bounding box center [768, 282] width 56 height 29
click at [547, 199] on button "A . 83036" at bounding box center [553, 211] width 63 height 23
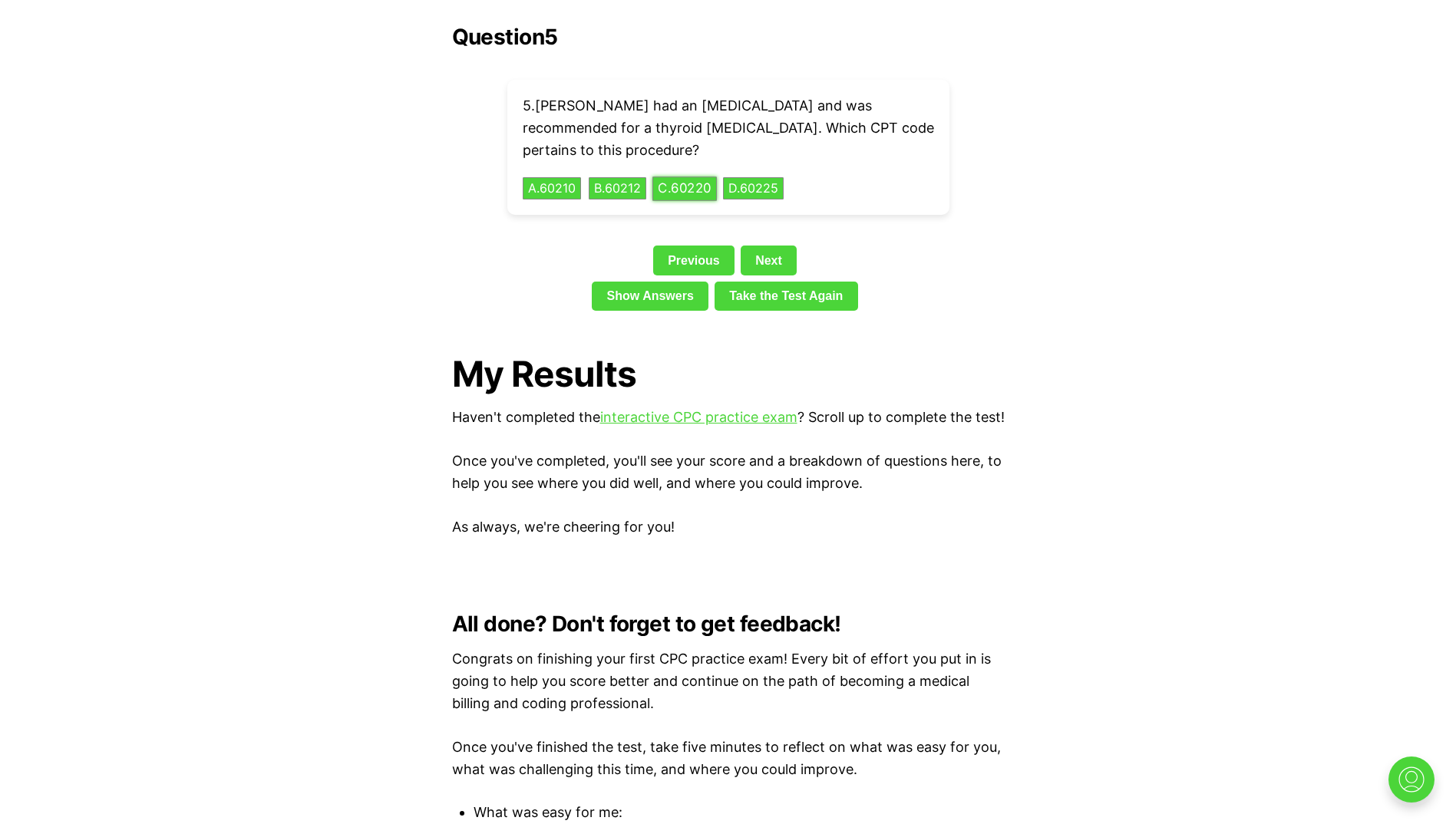
click at [687, 176] on button "C . 60220" at bounding box center [684, 188] width 64 height 23
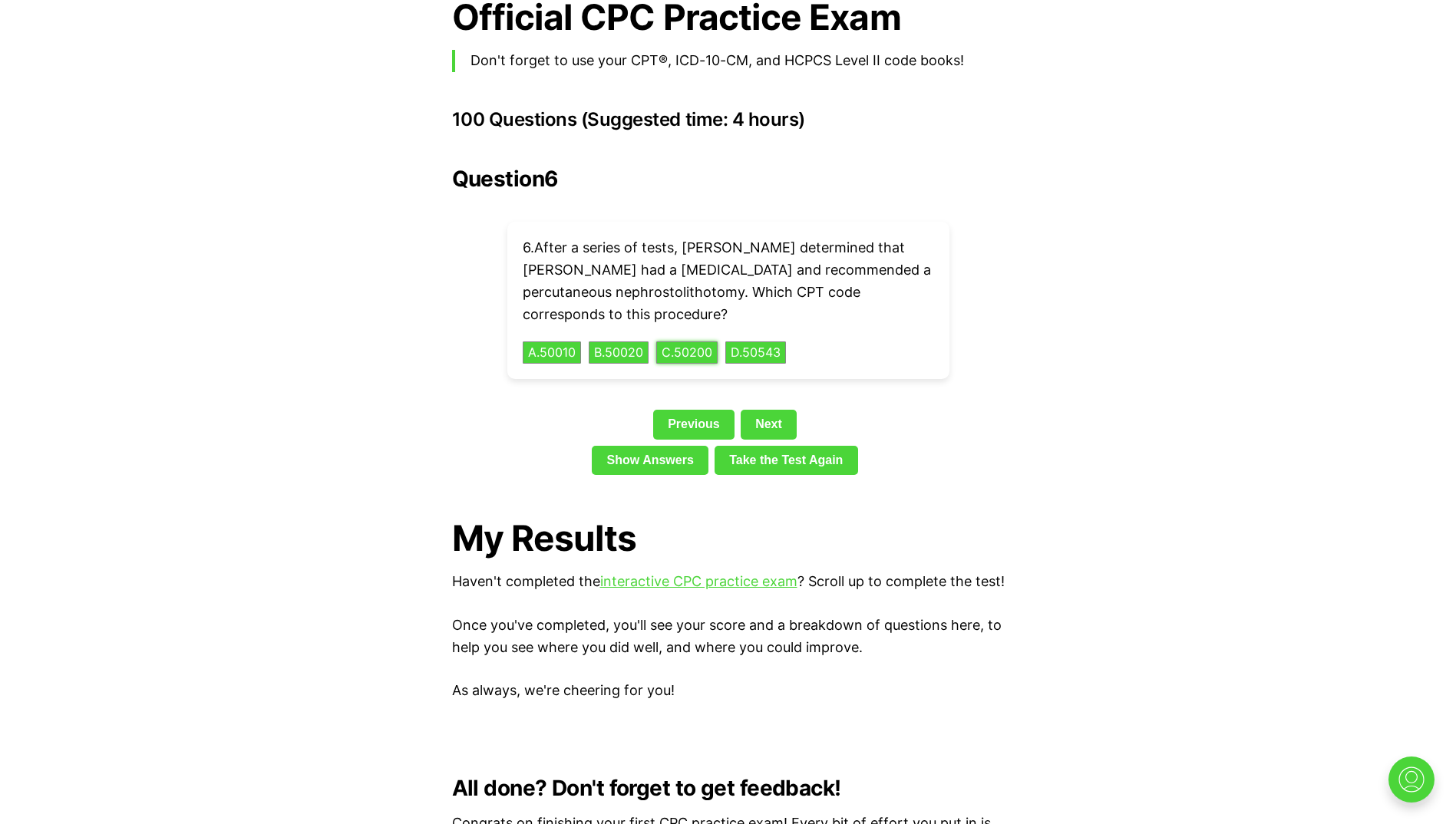
scroll to position [3363, 0]
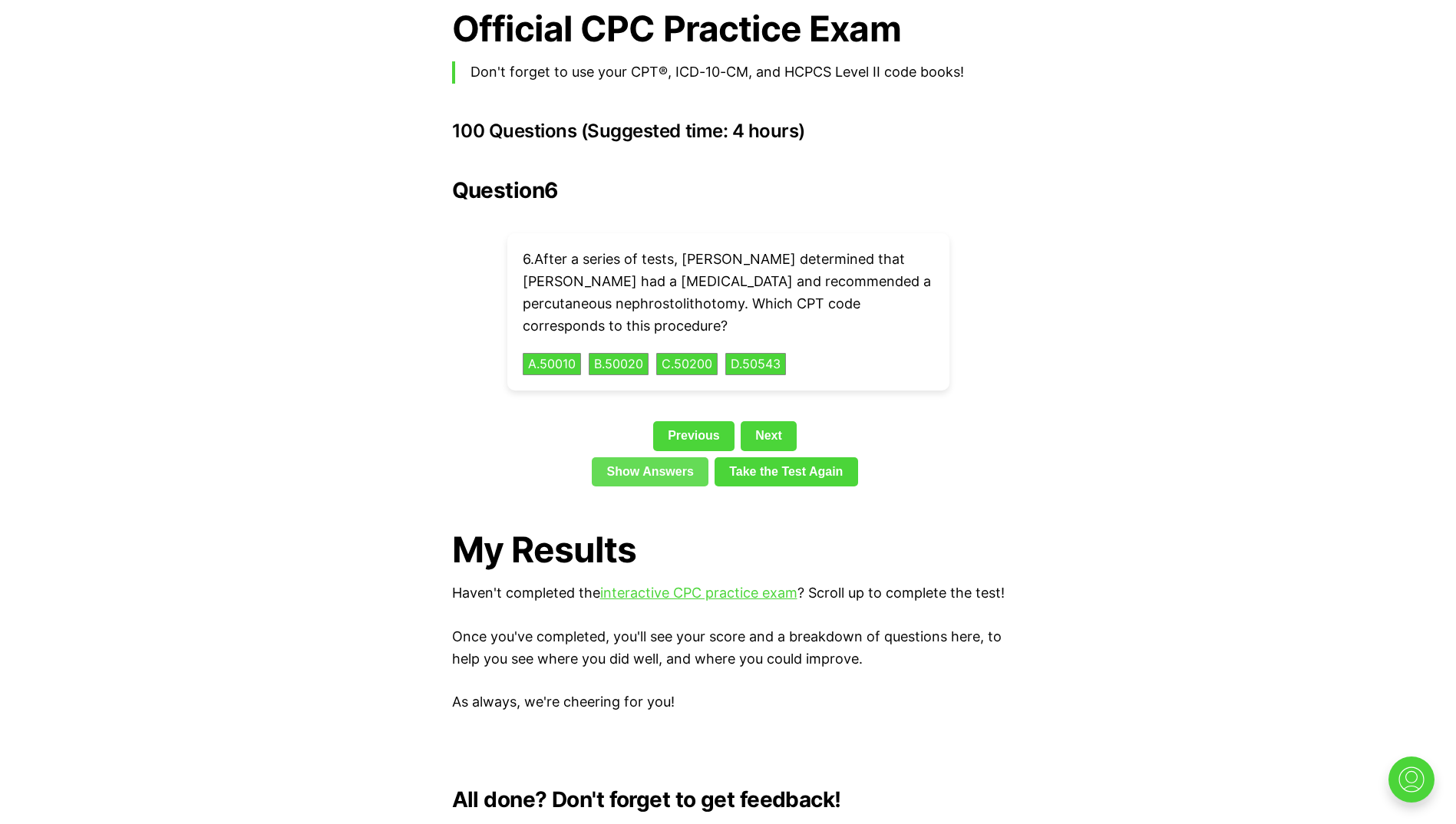
click at [677, 457] on link "Show Answers" at bounding box center [650, 472] width 117 height 29
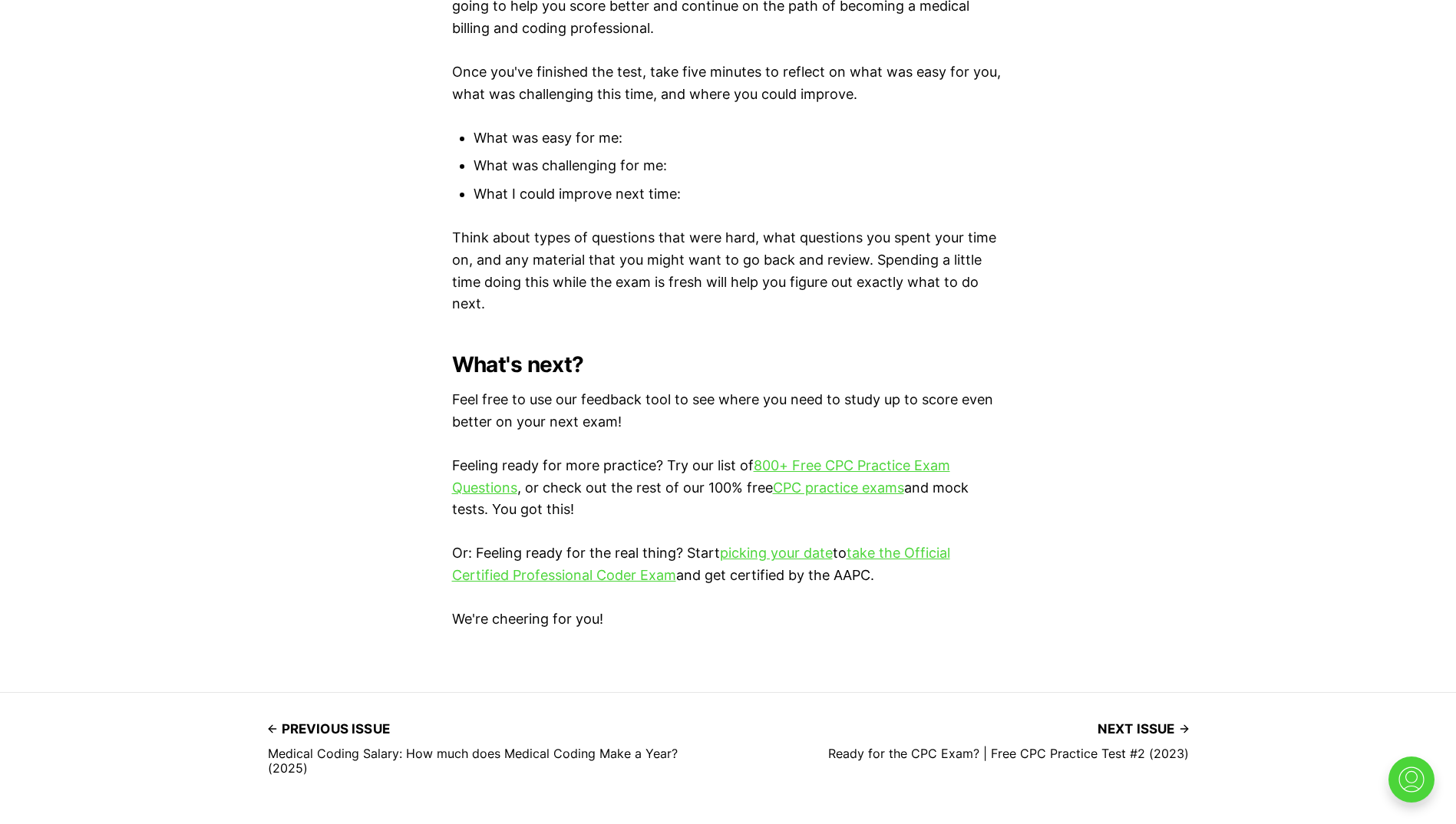
scroll to position [4801, 0]
click at [822, 485] on link "CPC practice exams" at bounding box center [838, 487] width 131 height 16
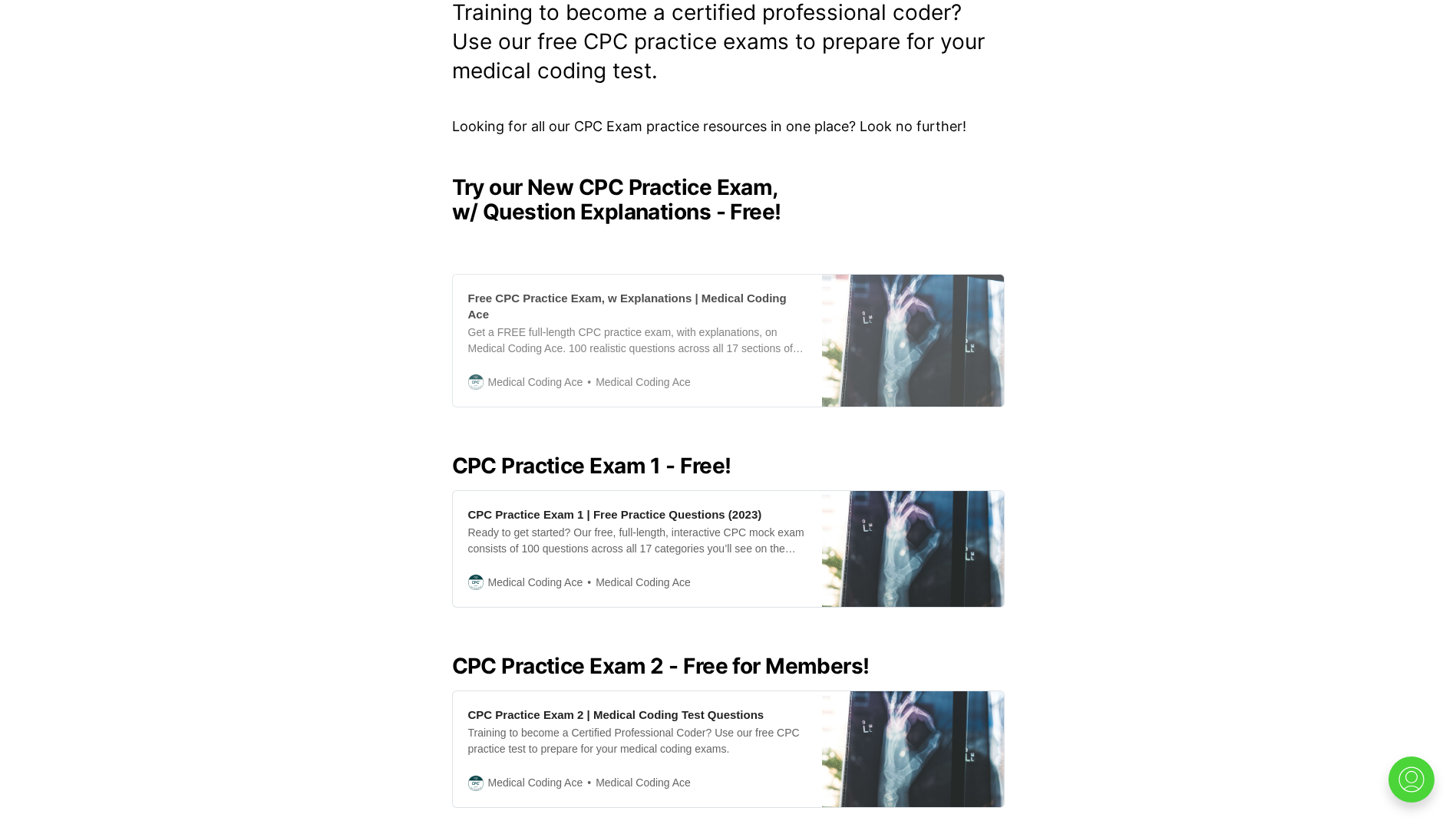
scroll to position [307, 0]
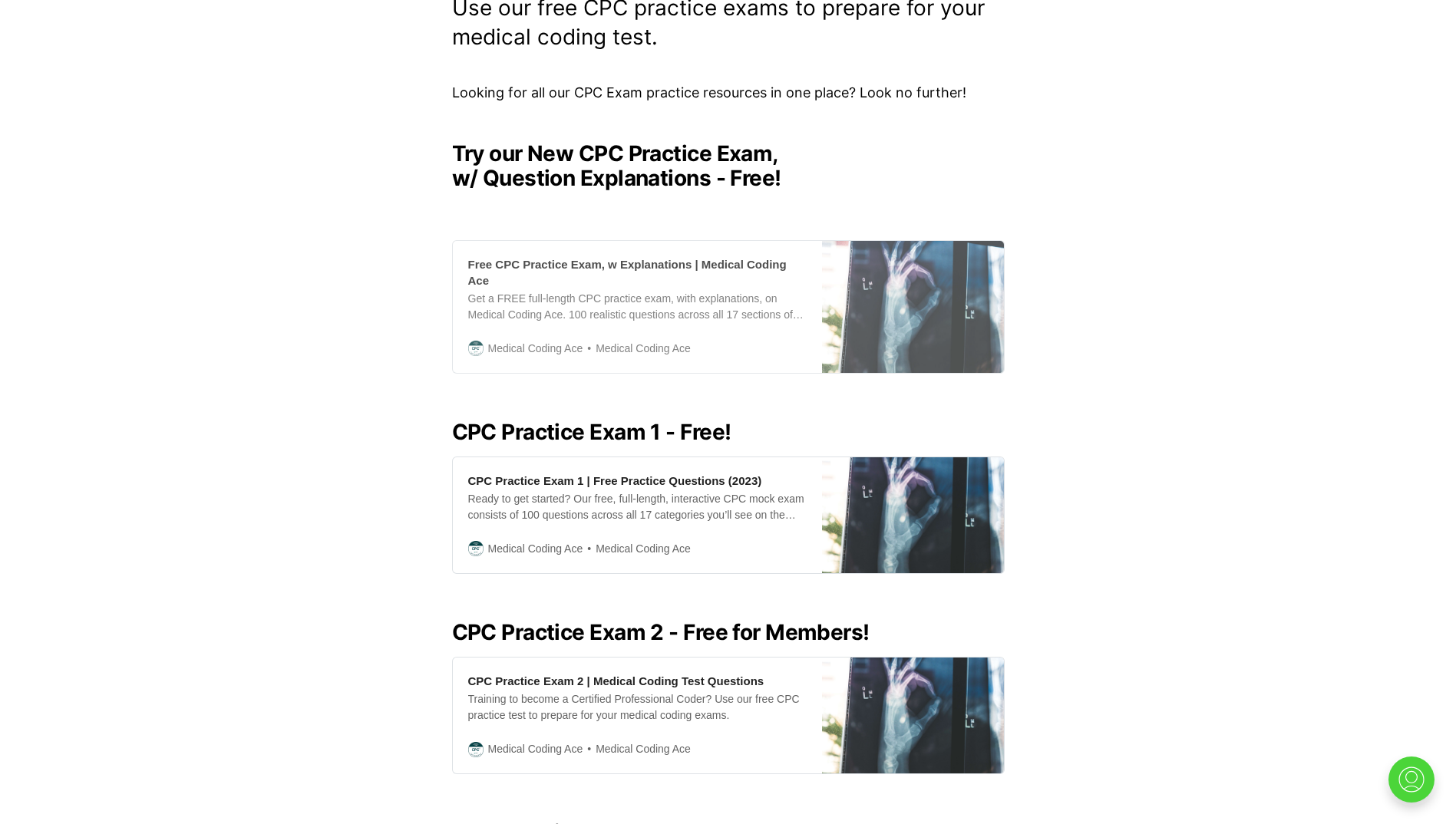
click at [657, 293] on div "Get a FREE full-length CPC practice exam, with explanations, on Medical Coding …" at bounding box center [637, 307] width 338 height 33
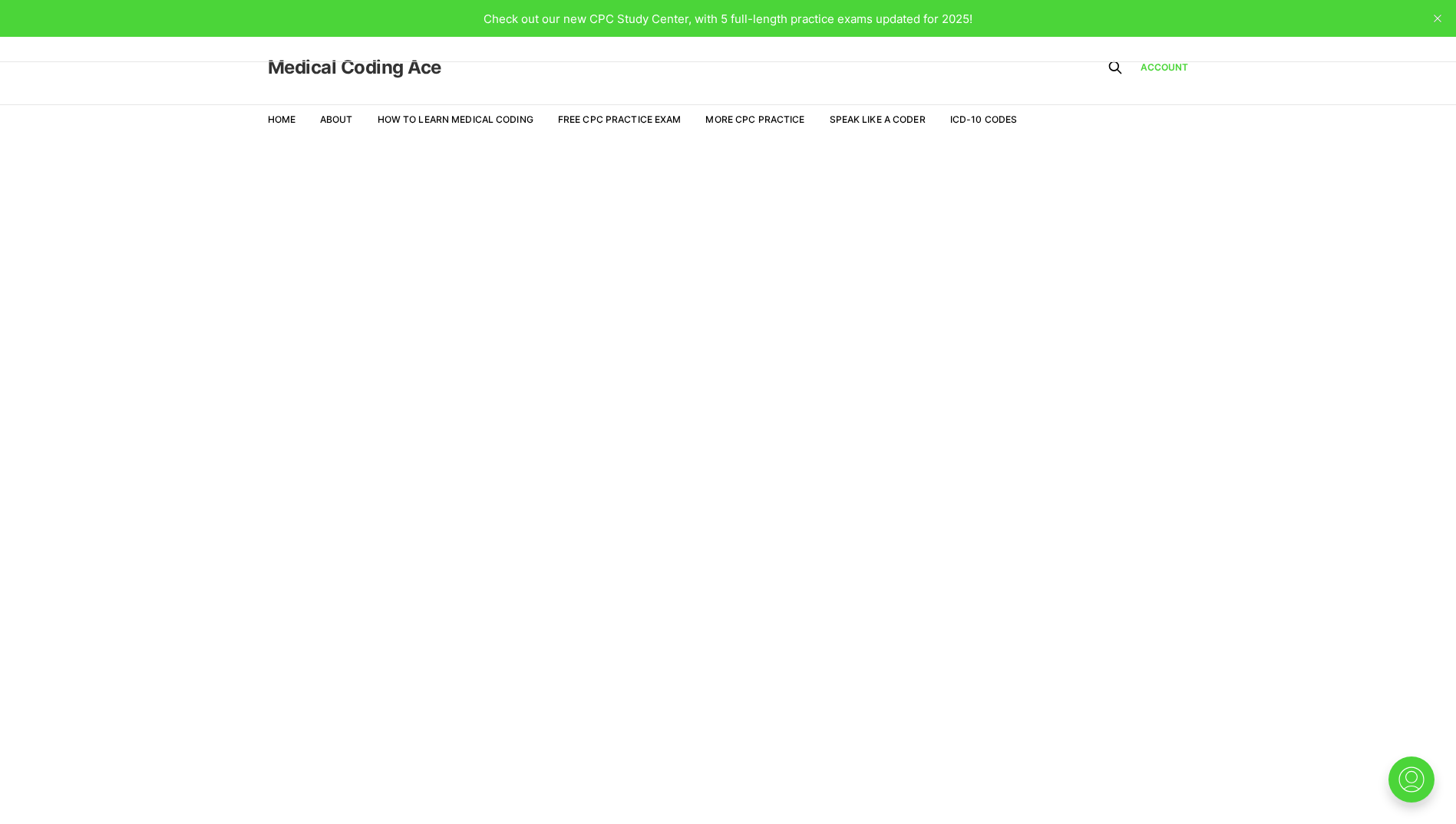
click at [315, 71] on link "Medical Coding Ace" at bounding box center [354, 68] width 174 height 18
